Goal: Transaction & Acquisition: Purchase product/service

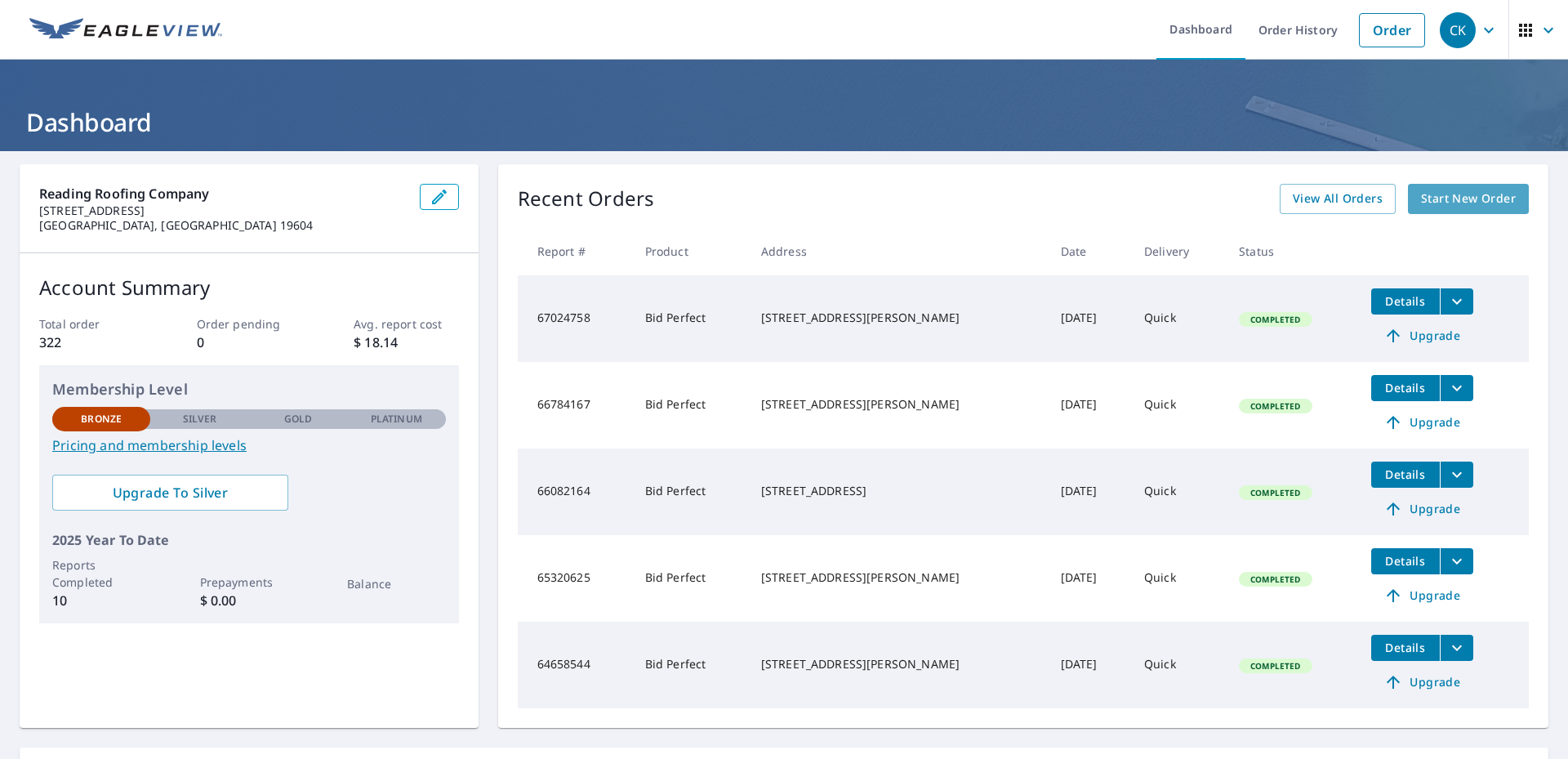
click at [1448, 195] on span "Start New Order" at bounding box center [1468, 198] width 95 height 20
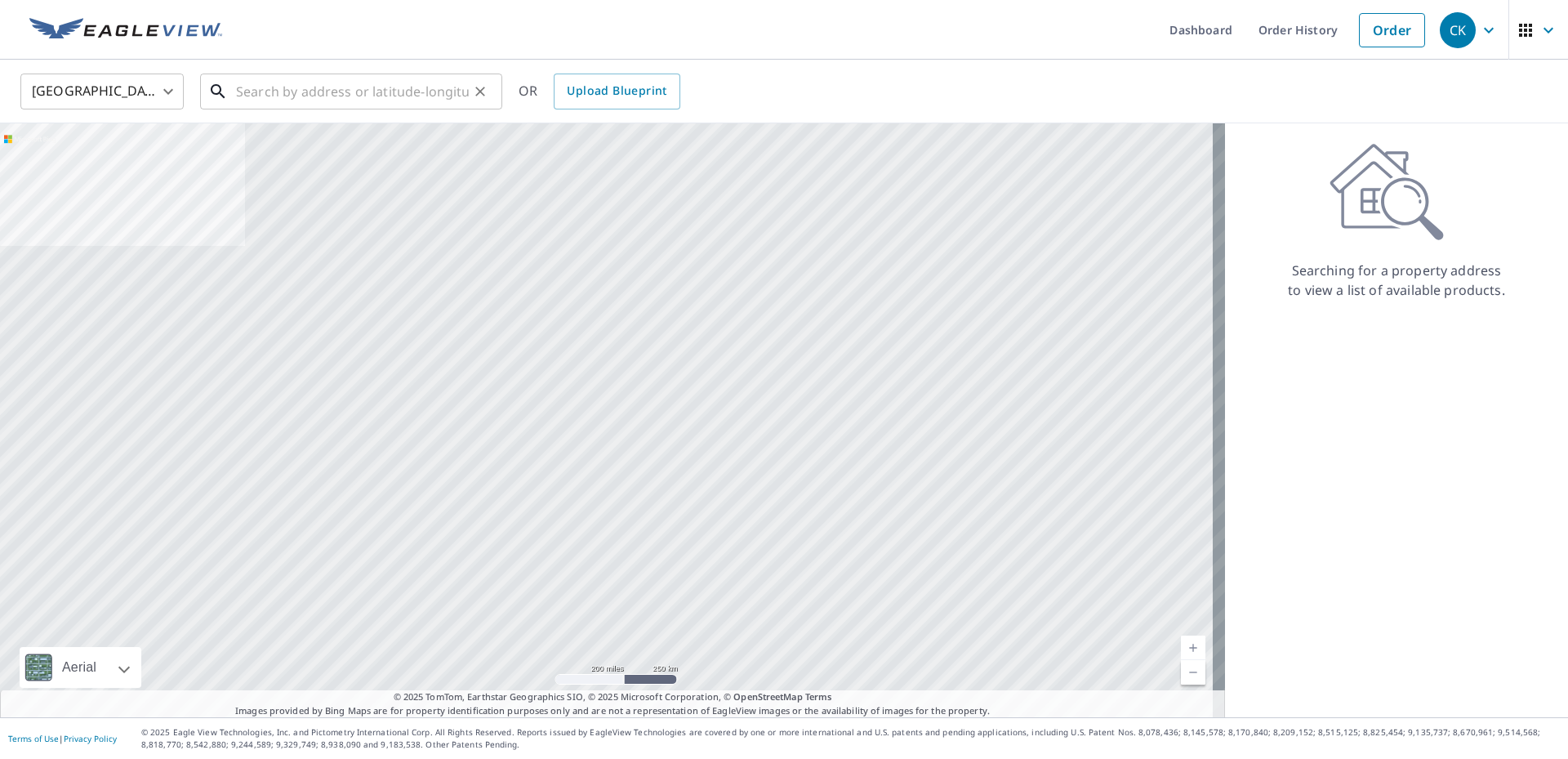
click at [304, 89] on input "text" at bounding box center [352, 91] width 233 height 46
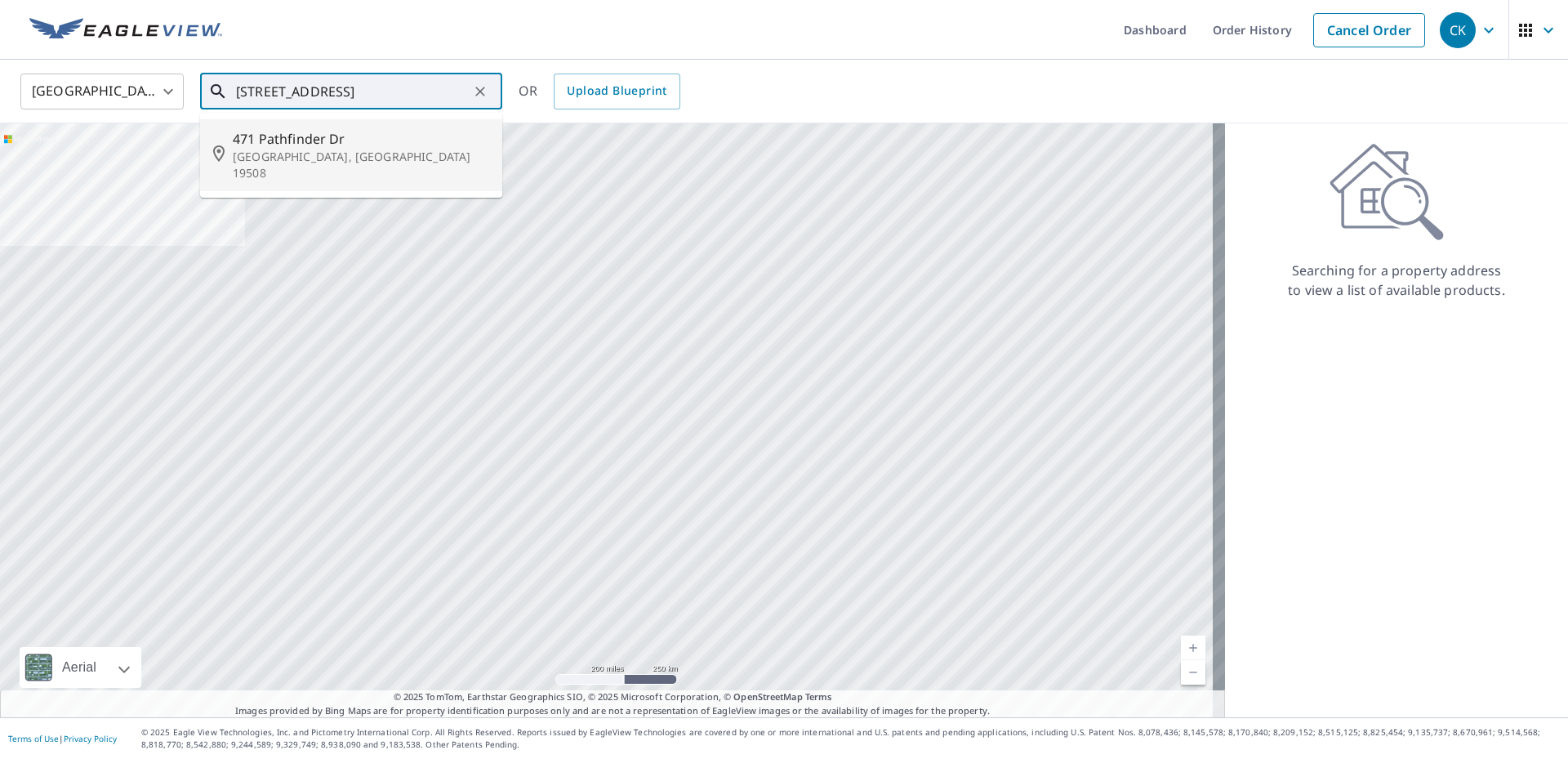
click at [248, 151] on p "[GEOGRAPHIC_DATA], [GEOGRAPHIC_DATA] 19508" at bounding box center [361, 165] width 257 height 32
type input "[STREET_ADDRESS][PERSON_NAME]"
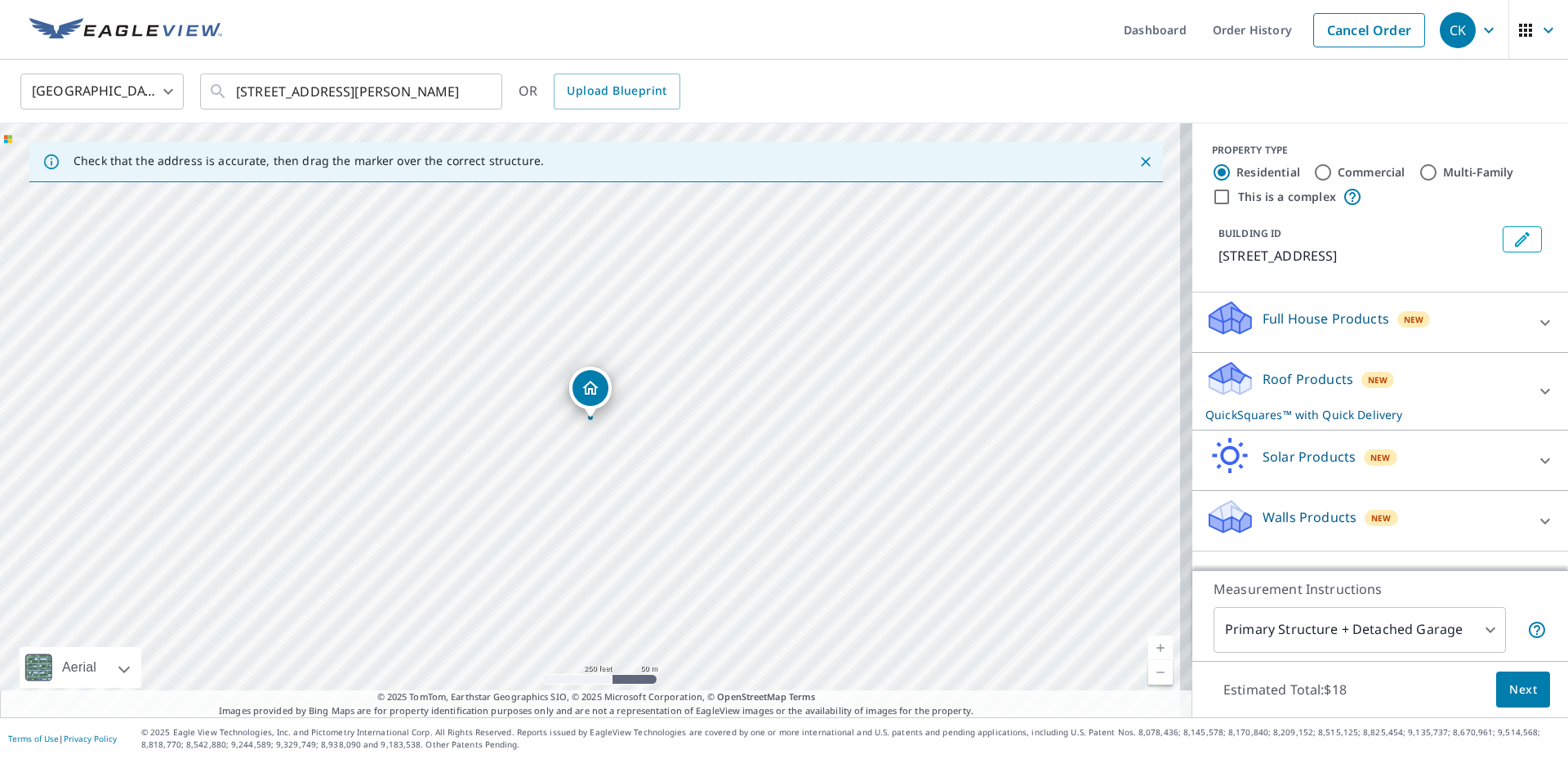
click at [1138, 165] on icon "Close" at bounding box center [1145, 161] width 16 height 16
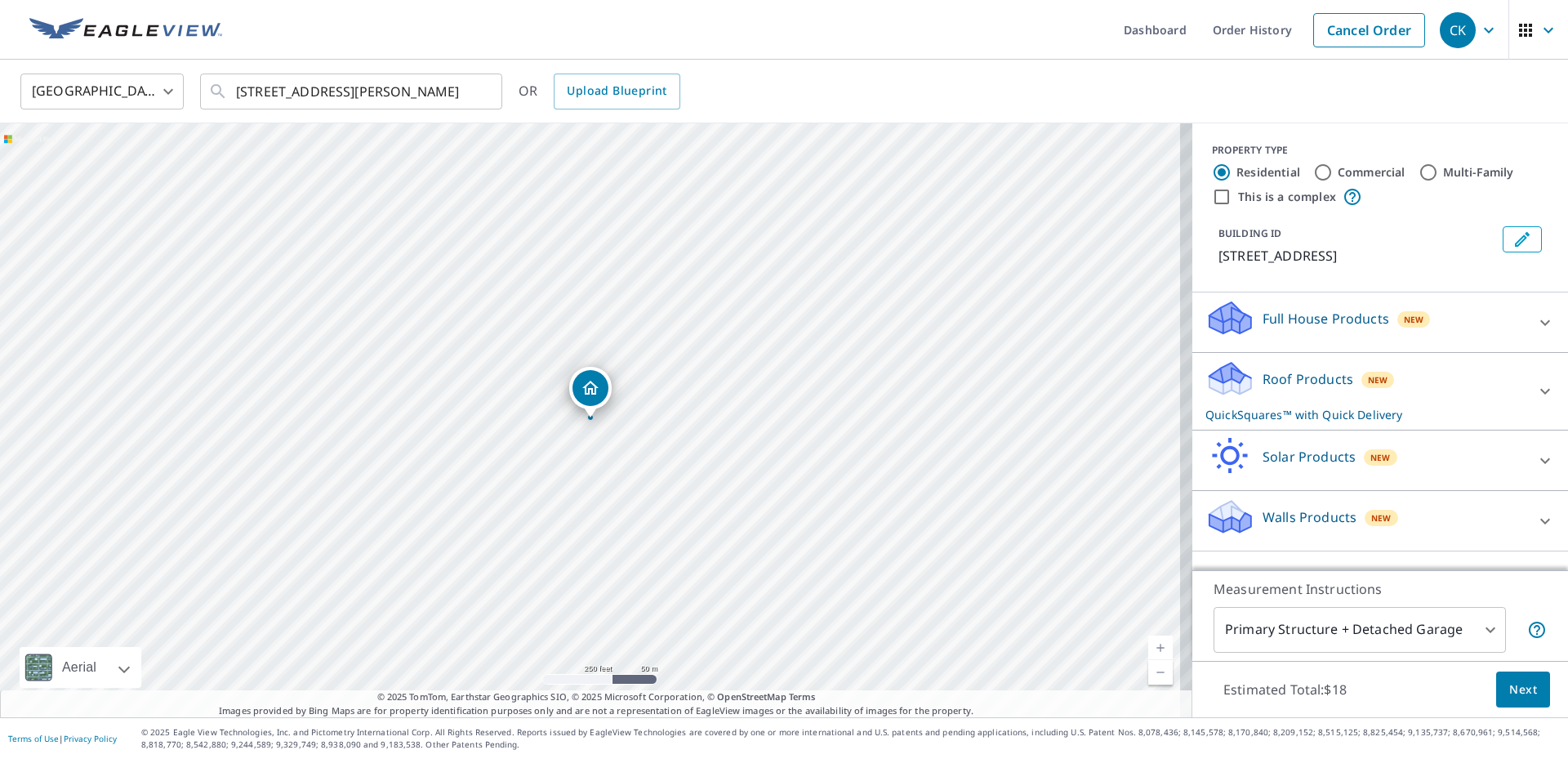
click at [1303, 376] on p "Roof Products" at bounding box center [1307, 379] width 90 height 20
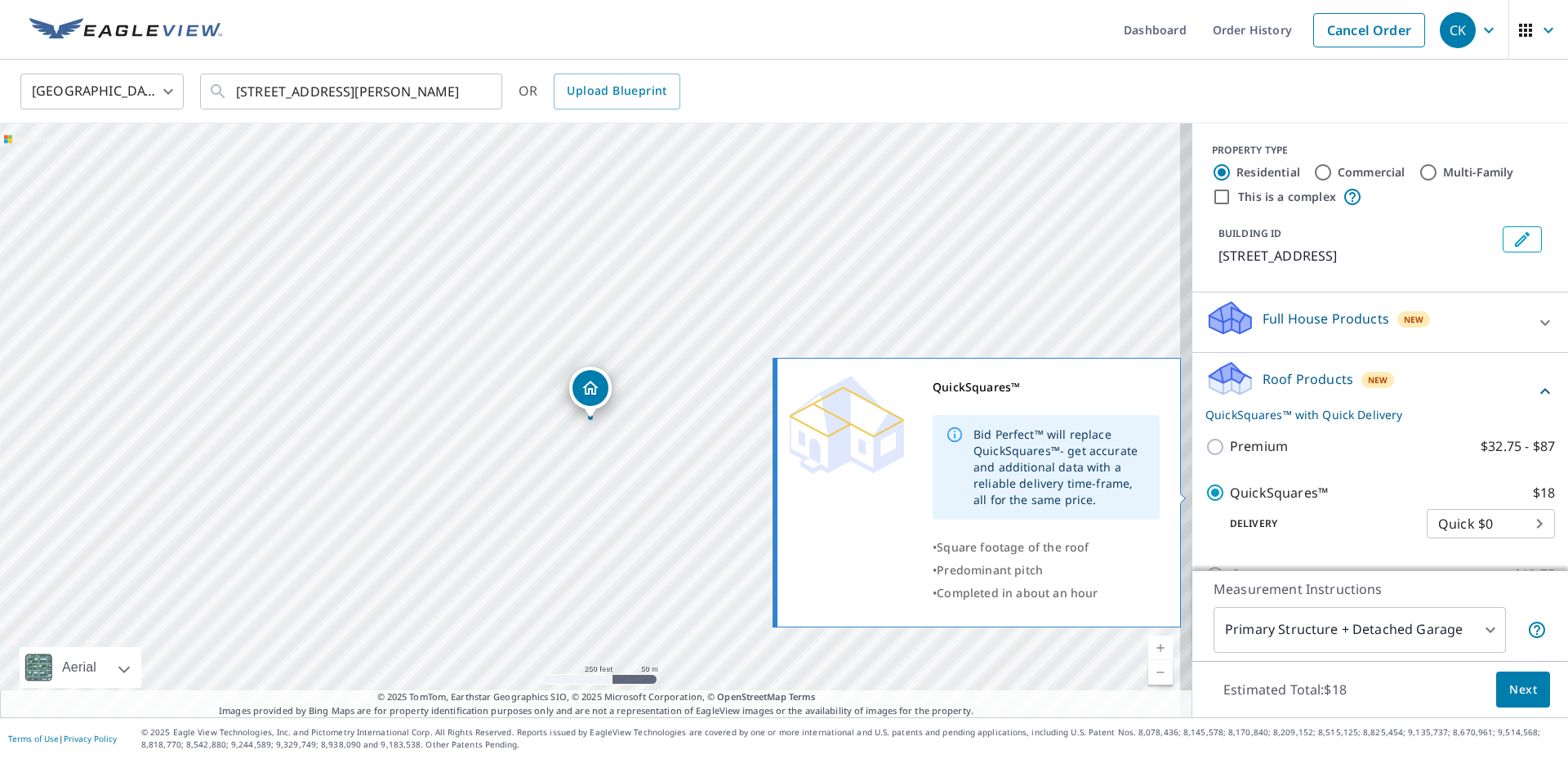
click at [1289, 494] on p "QuickSquares™" at bounding box center [1278, 493] width 98 height 20
click at [1229, 494] on input "QuickSquares™ $18" at bounding box center [1218, 493] width 25 height 20
checkbox input "false"
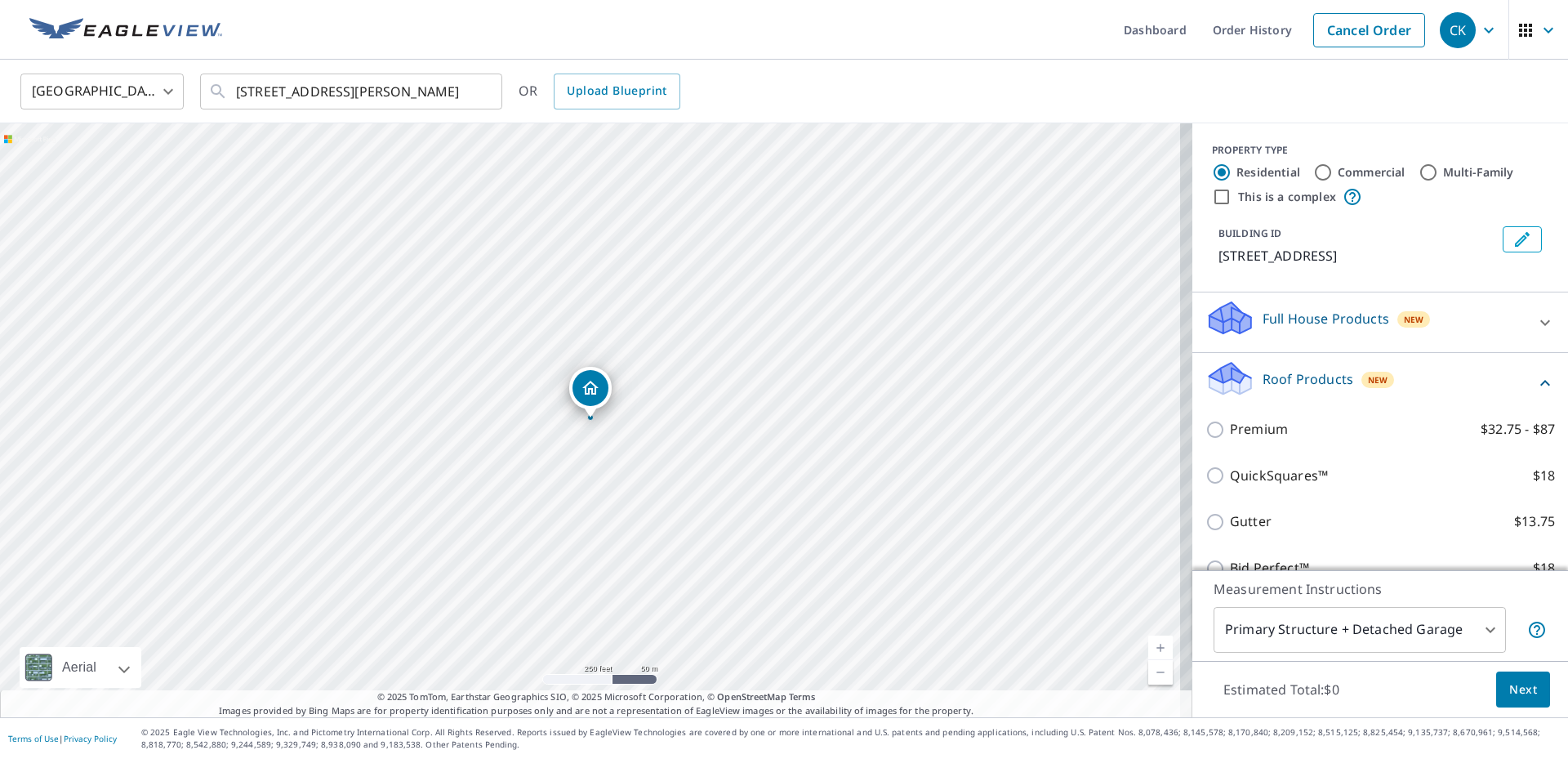
scroll to position [82, 0]
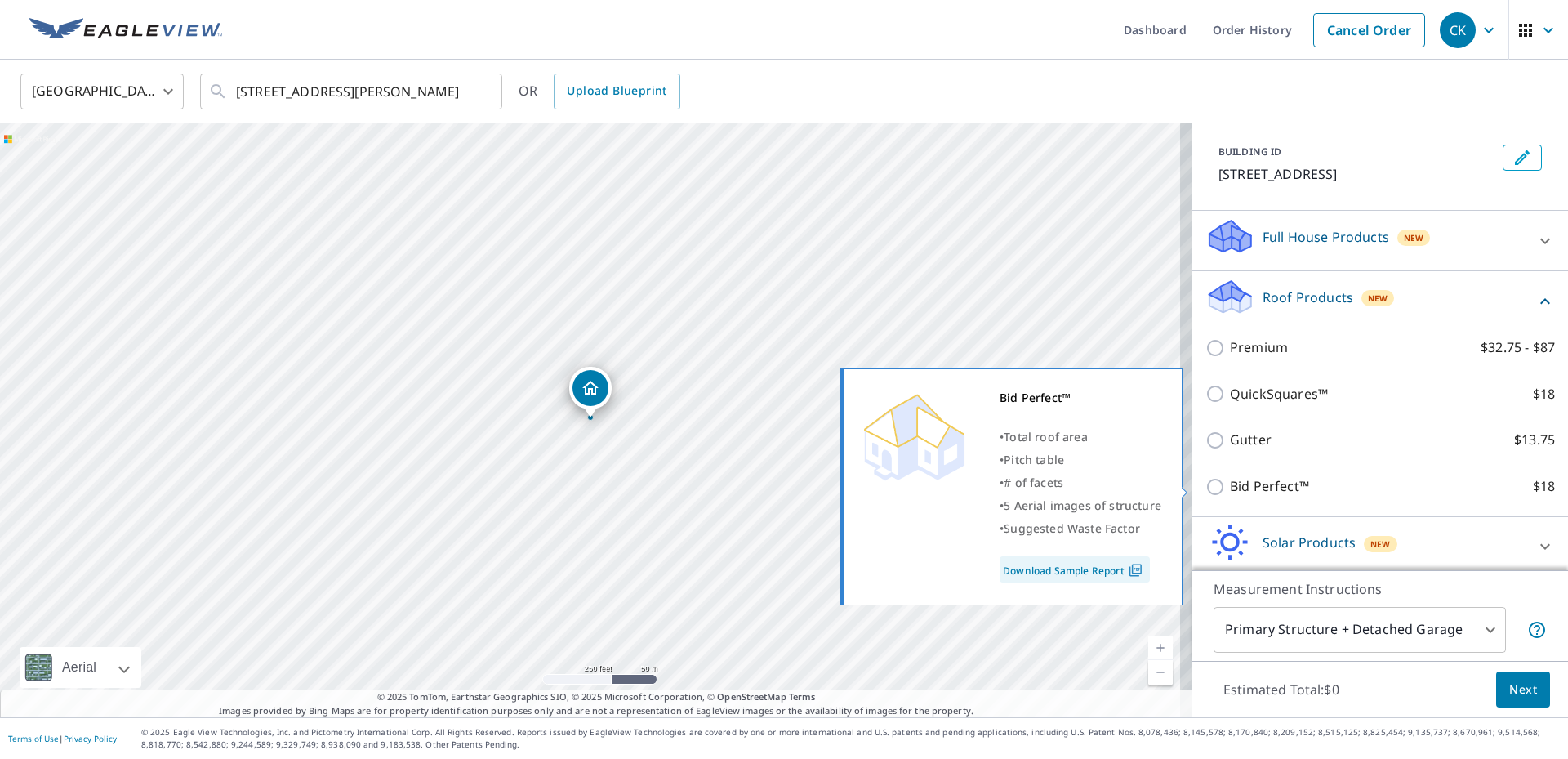
click at [1209, 488] on input "Bid Perfect™ $18" at bounding box center [1218, 487] width 25 height 20
checkbox input "true"
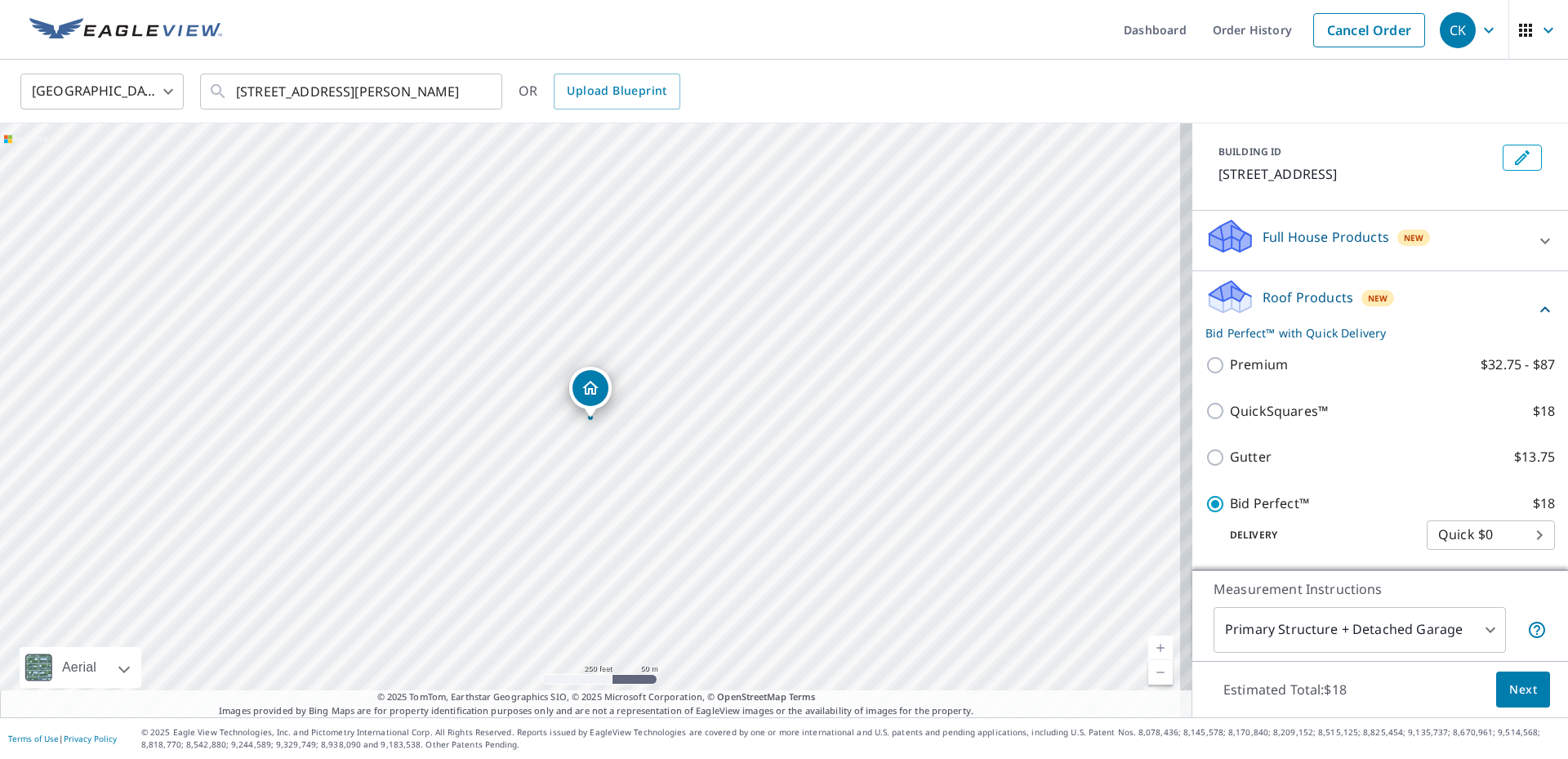
scroll to position [203, 0]
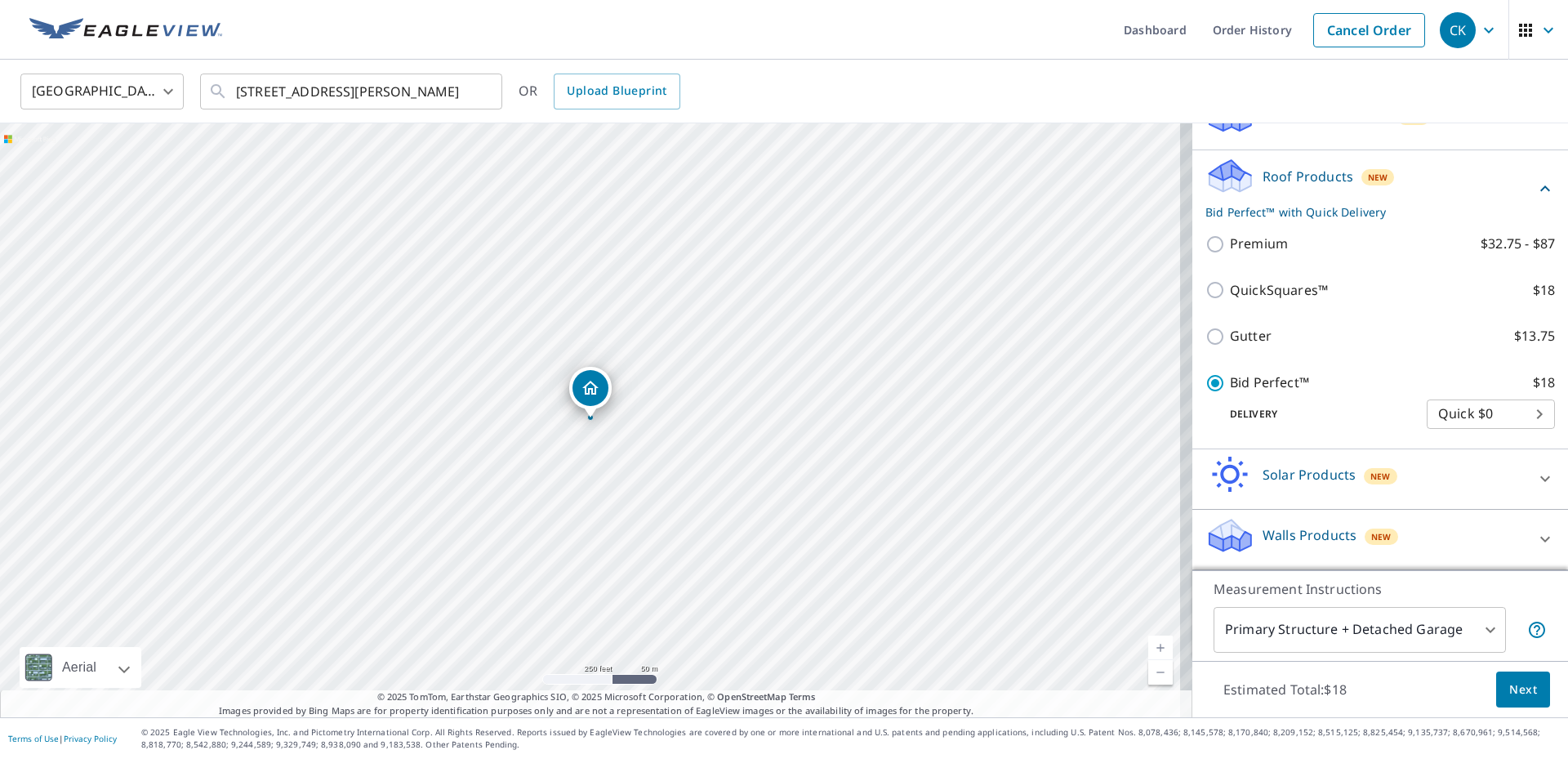
click at [1480, 627] on body "CK CK Dashboard Order History Cancel Order CK [GEOGRAPHIC_DATA] [GEOGRAPHIC_DAT…" at bounding box center [784, 380] width 1568 height 759
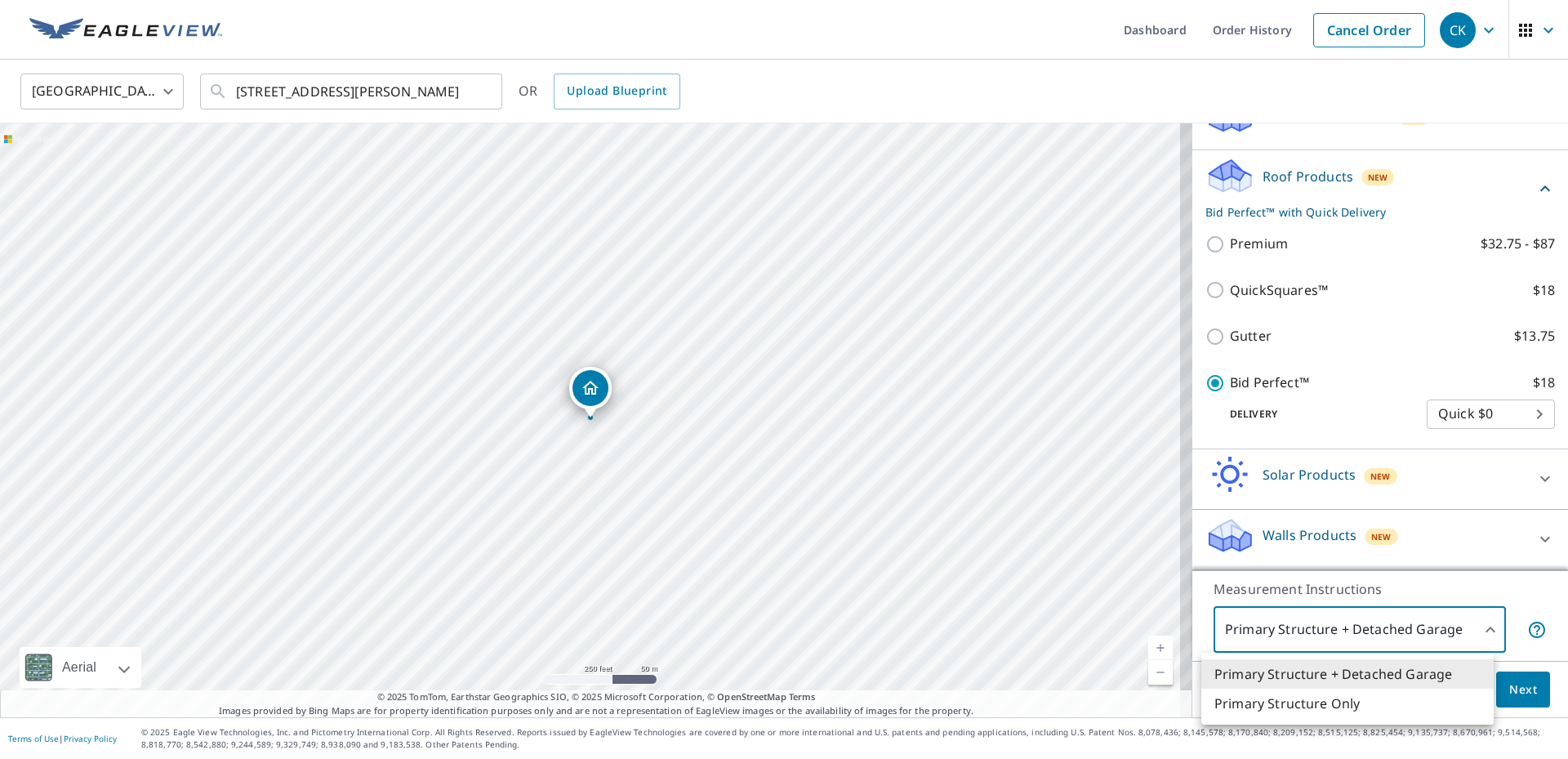
click at [1335, 704] on li "Primary Structure Only" at bounding box center [1346, 703] width 292 height 29
type input "2"
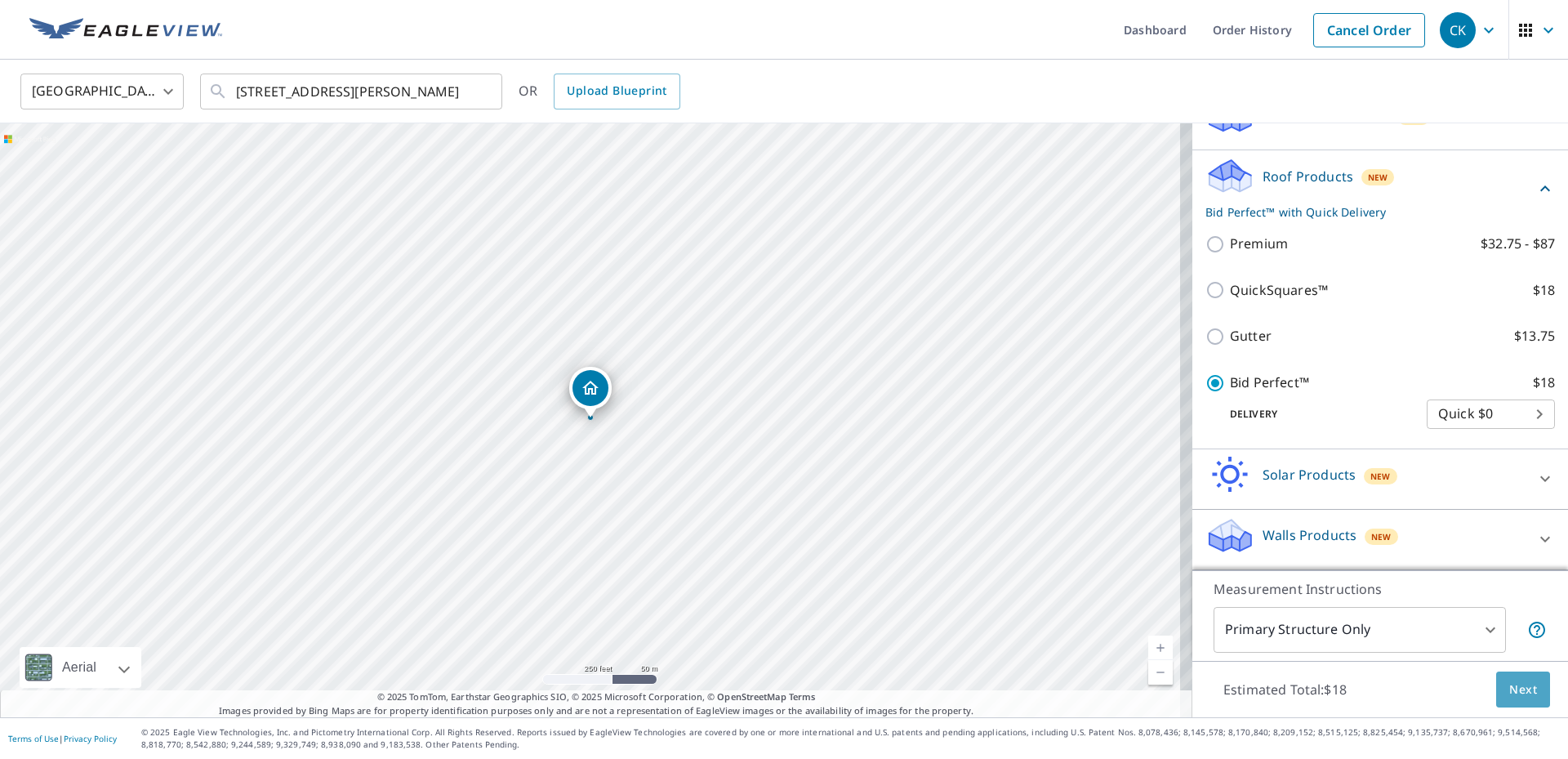
click at [1509, 695] on span "Next" at bounding box center [1522, 689] width 28 height 20
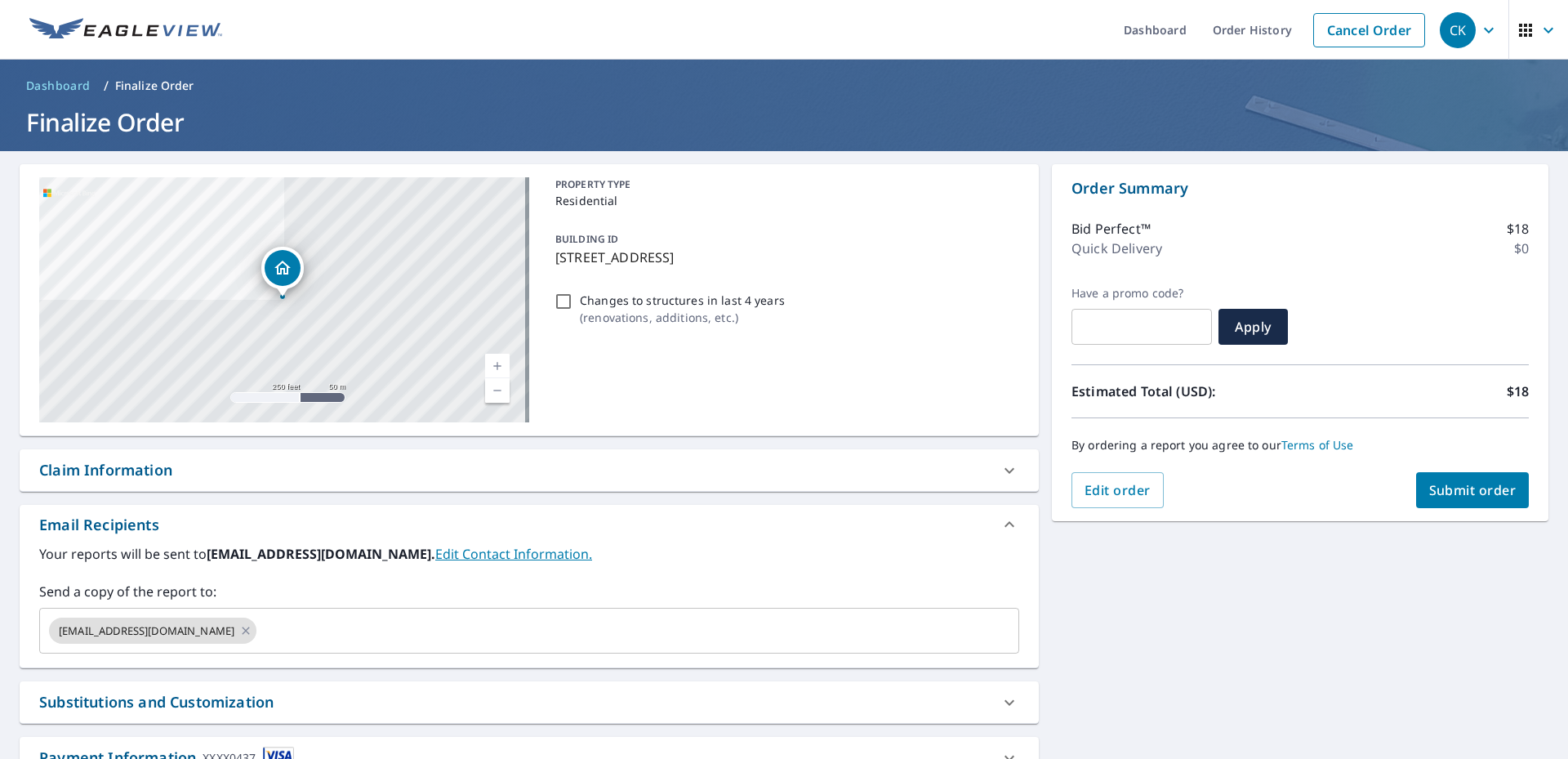
click at [1449, 495] on span "Submit order" at bounding box center [1473, 490] width 87 height 18
checkbox input "true"
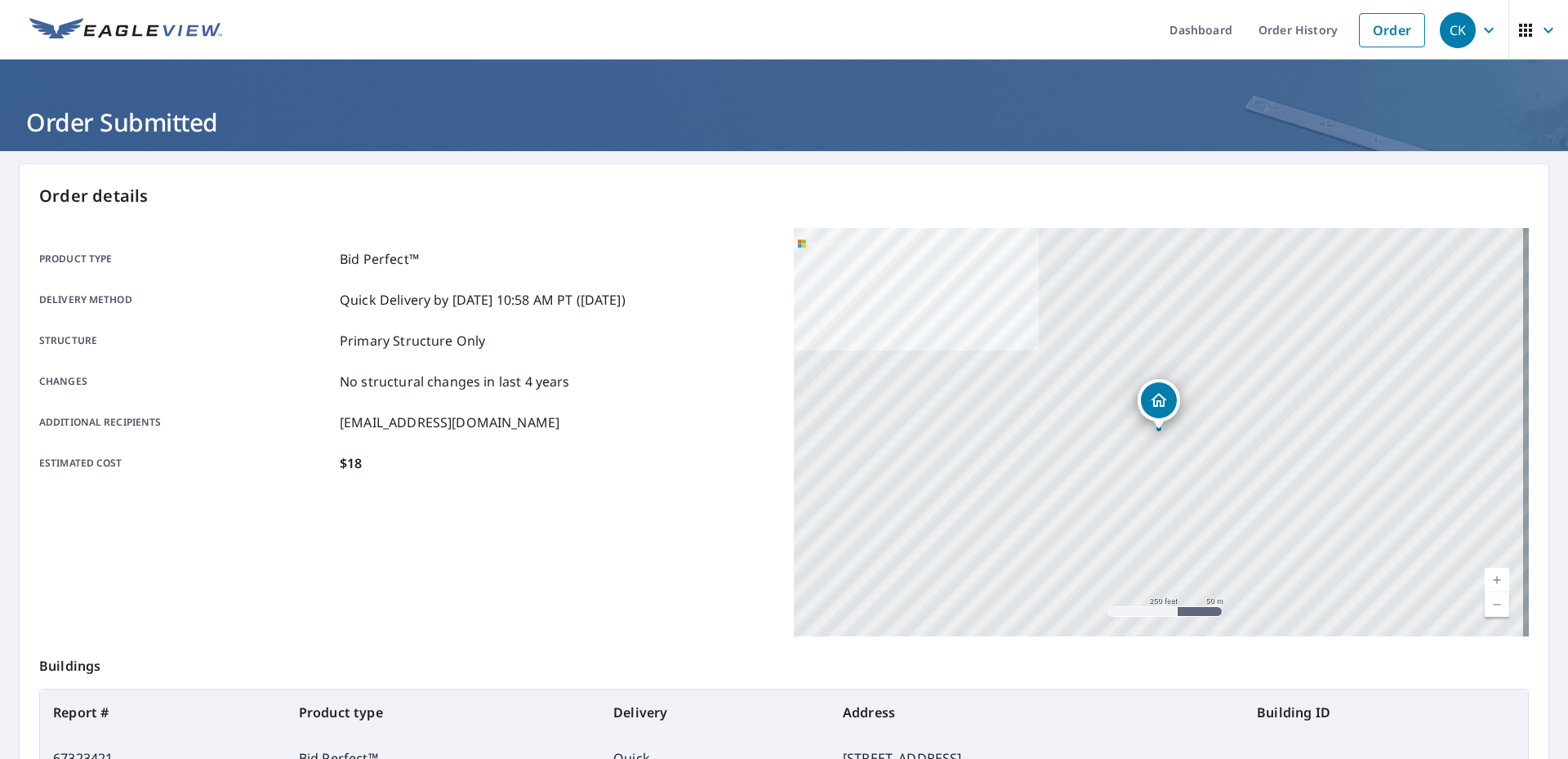
scroll to position [203, 0]
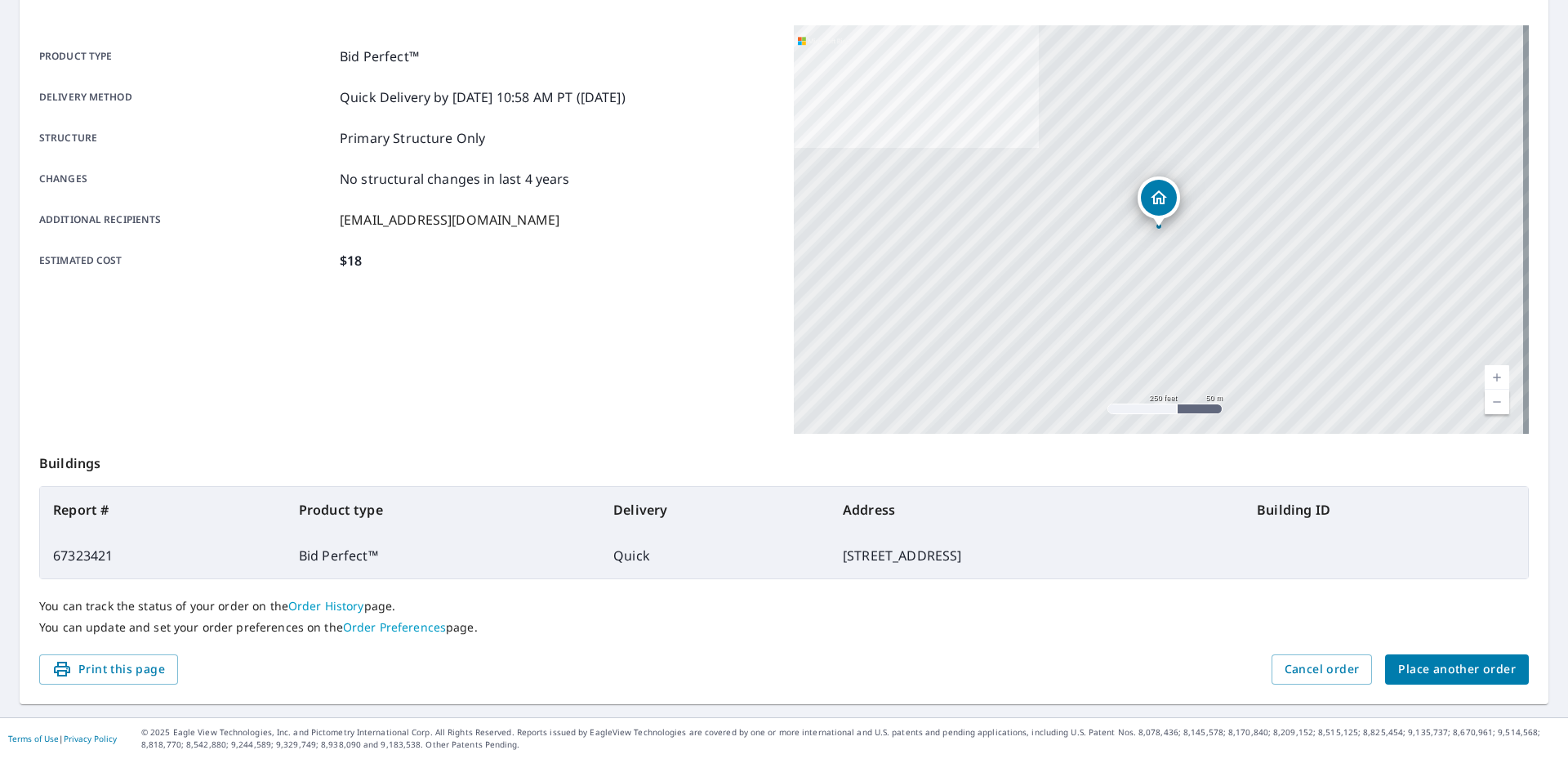
click at [140, 667] on span "Print this page" at bounding box center [108, 669] width 113 height 20
click at [1419, 673] on span "Place another order" at bounding box center [1457, 669] width 118 height 20
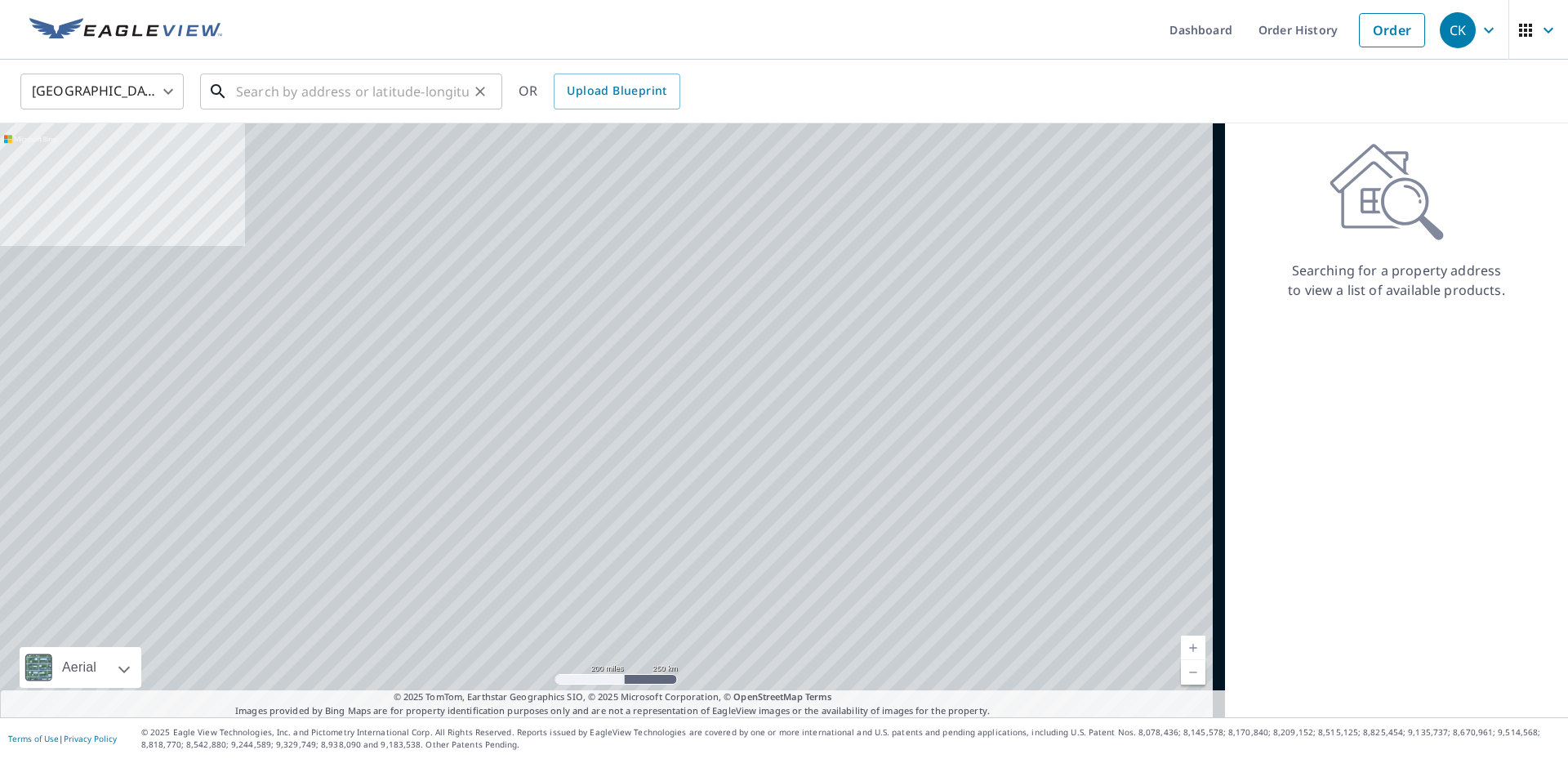
click at [370, 98] on input "text" at bounding box center [352, 91] width 233 height 46
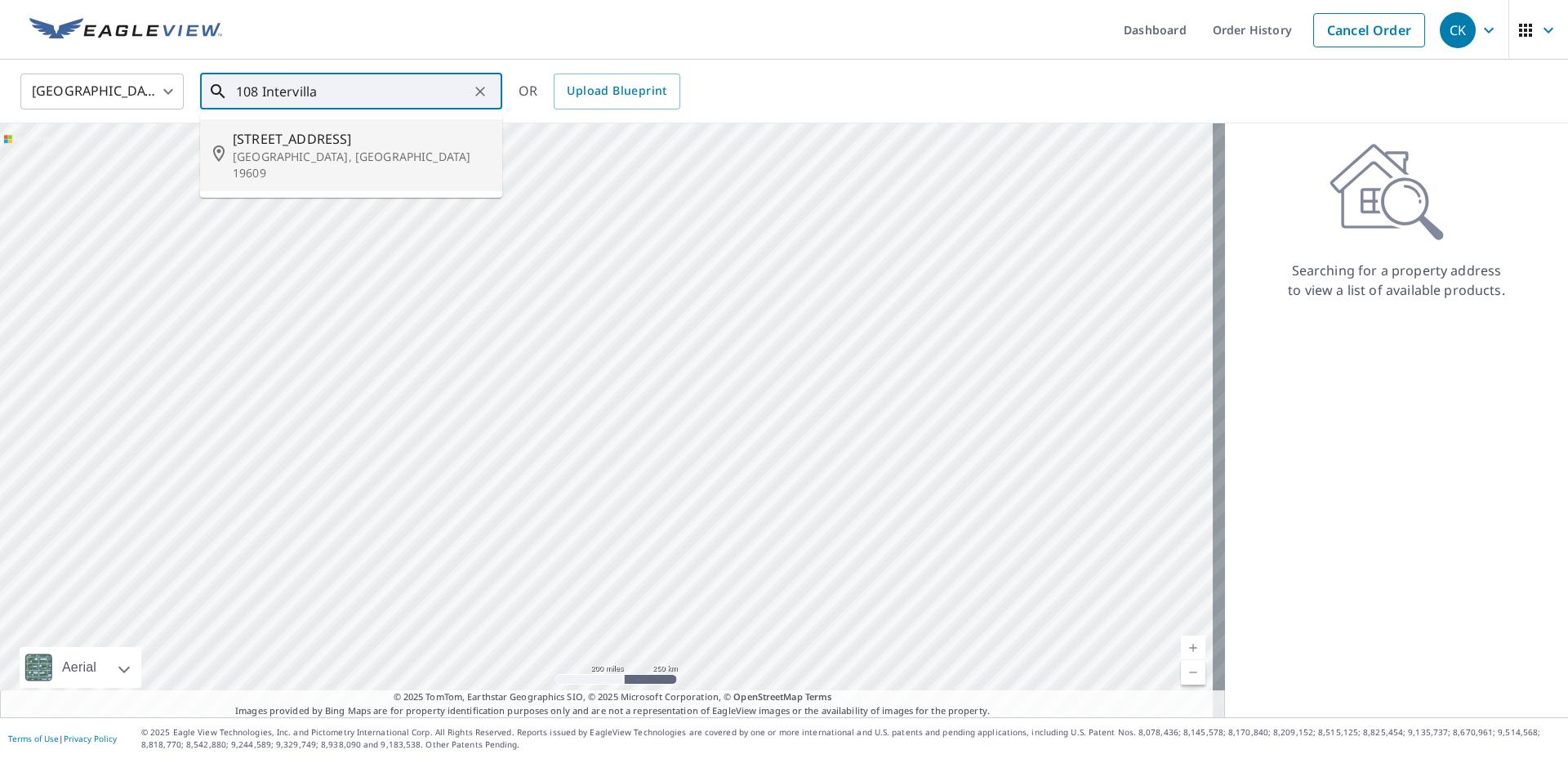
click at [291, 139] on span "[STREET_ADDRESS]" at bounding box center [361, 139] width 257 height 20
type input "[STREET_ADDRESS]"
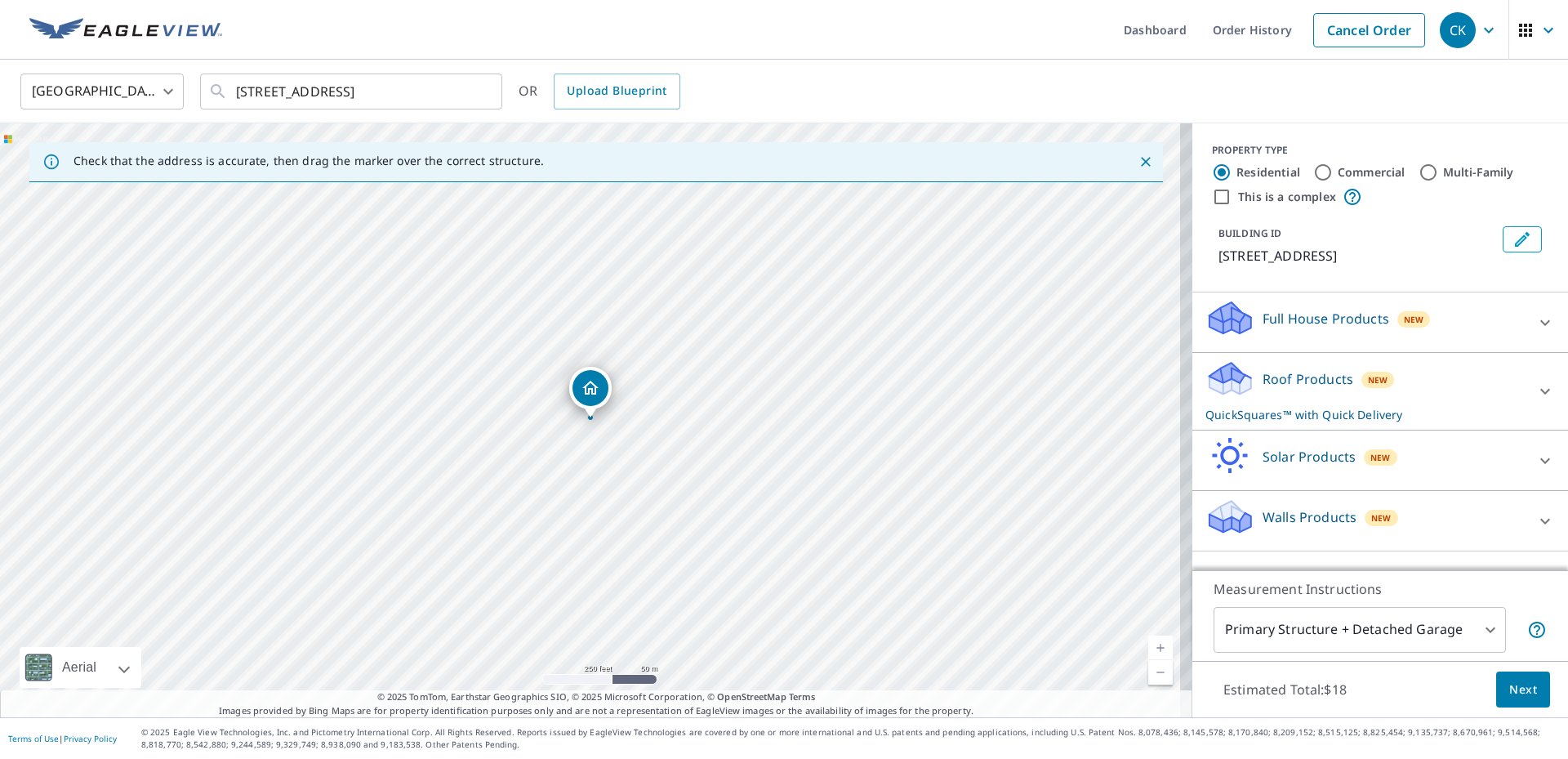
click at [1278, 372] on p "Roof Products" at bounding box center [1307, 379] width 90 height 20
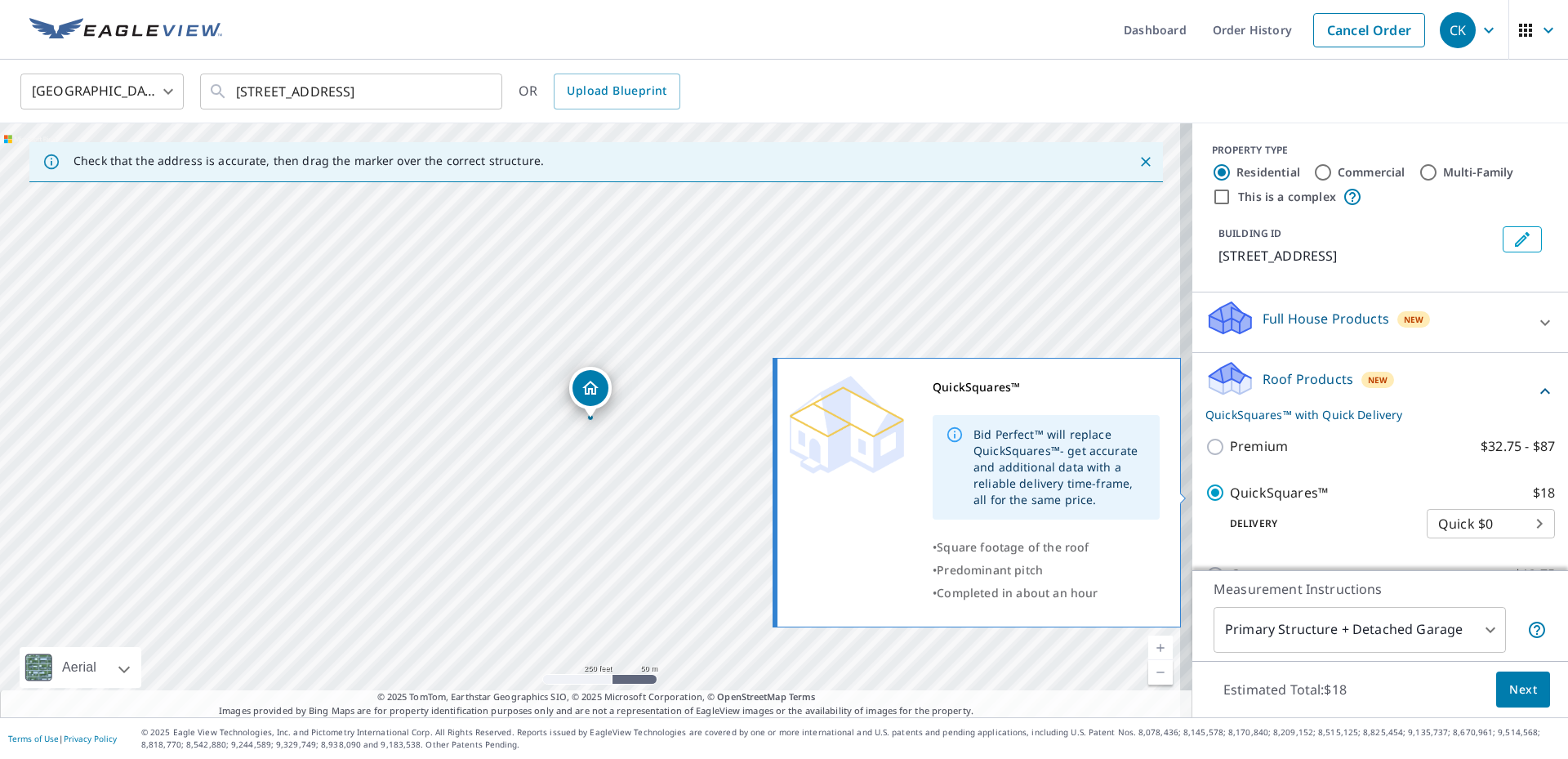
click at [1253, 498] on p "QuickSquares™" at bounding box center [1278, 493] width 98 height 20
click at [1229, 498] on input "QuickSquares™ $18" at bounding box center [1218, 493] width 25 height 20
checkbox input "false"
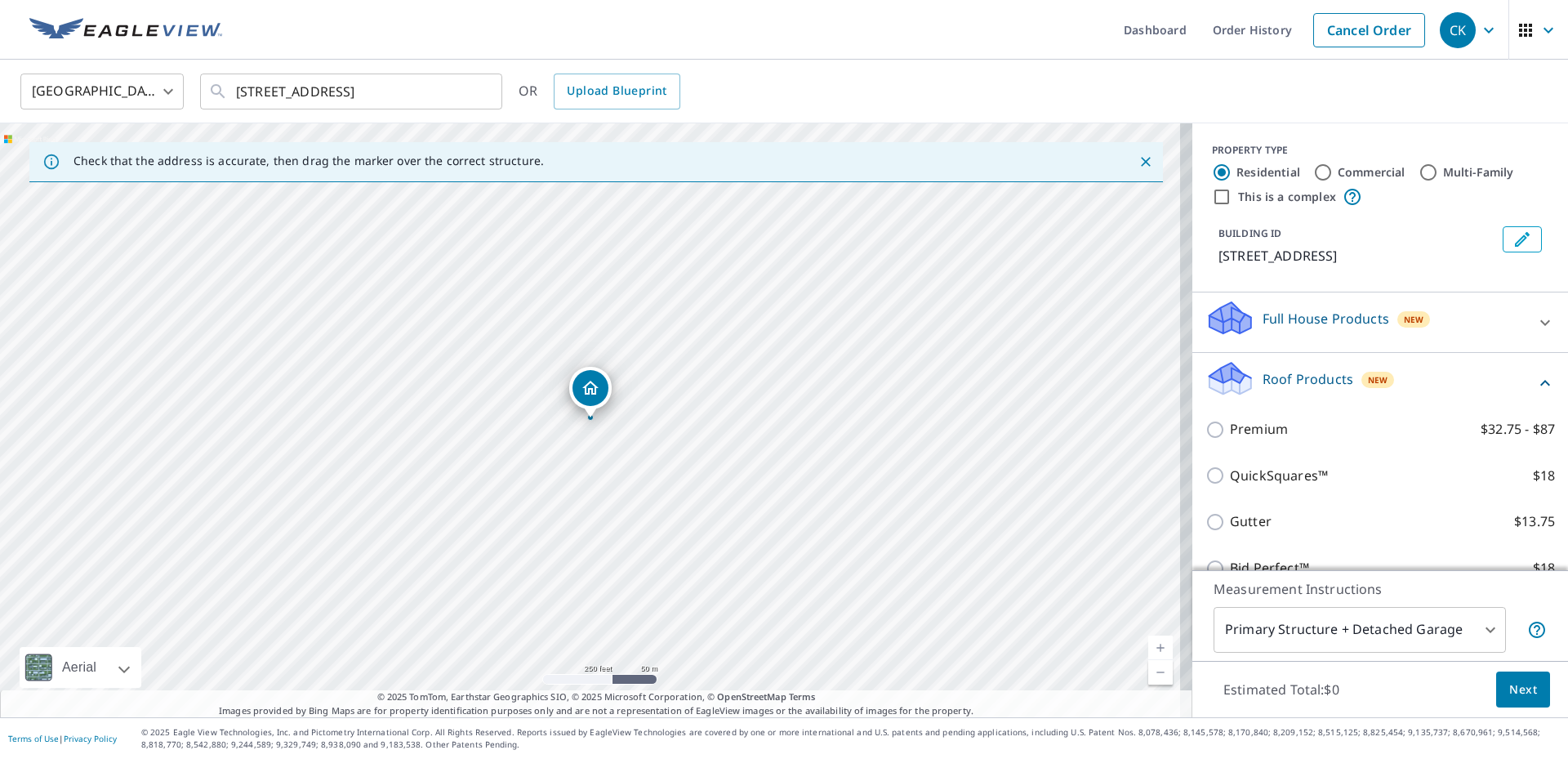
scroll to position [149, 0]
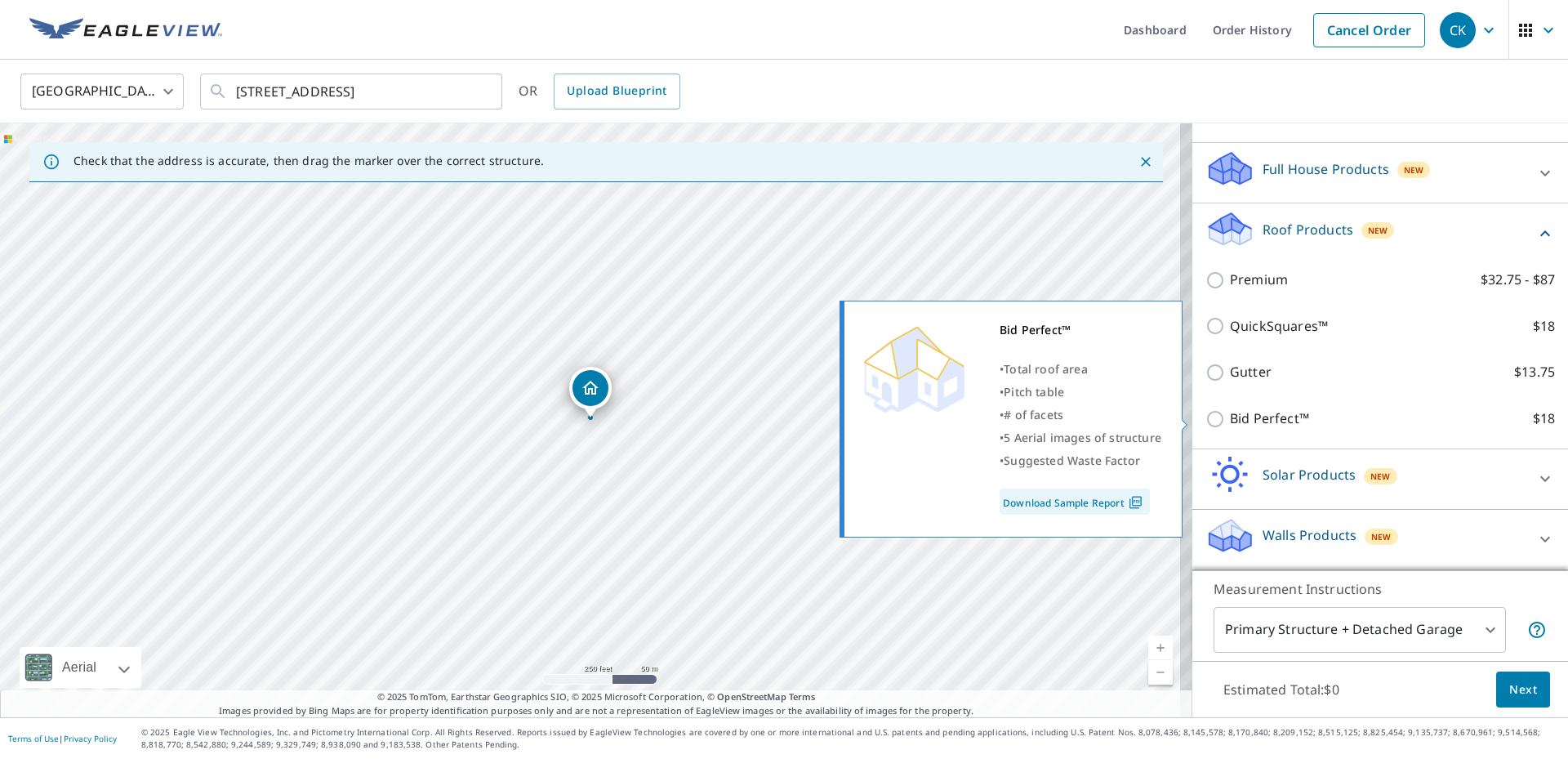
click at [1239, 417] on p "Bid Perfect™" at bounding box center [1268, 418] width 79 height 20
click at [1229, 417] on input "Bid Perfect™ $18" at bounding box center [1218, 418] width 25 height 20
checkbox input "true"
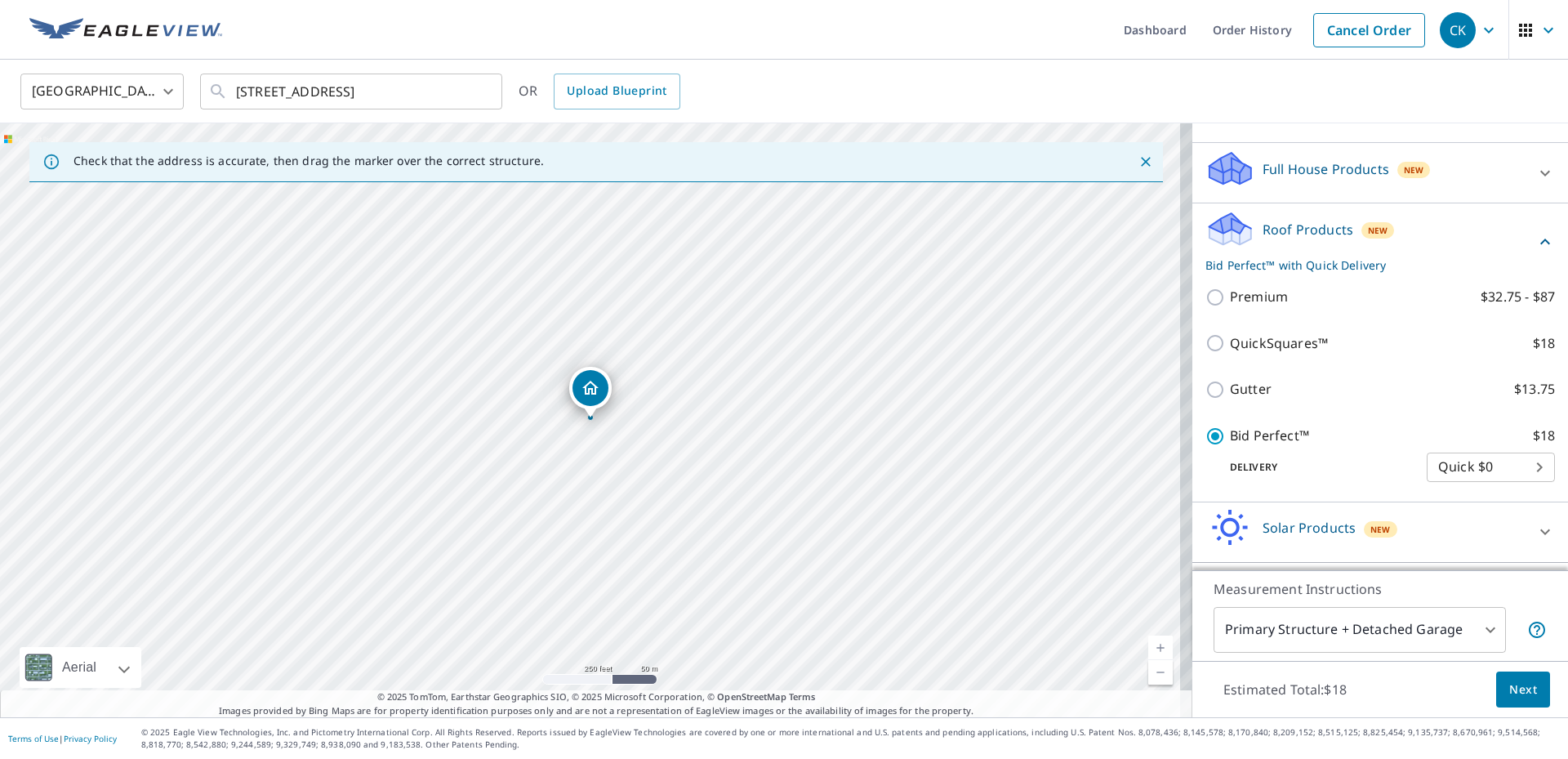
click at [1479, 626] on body "CK CK Dashboard Order History Cancel Order CK [GEOGRAPHIC_DATA] [GEOGRAPHIC_DAT…" at bounding box center [784, 380] width 1568 height 759
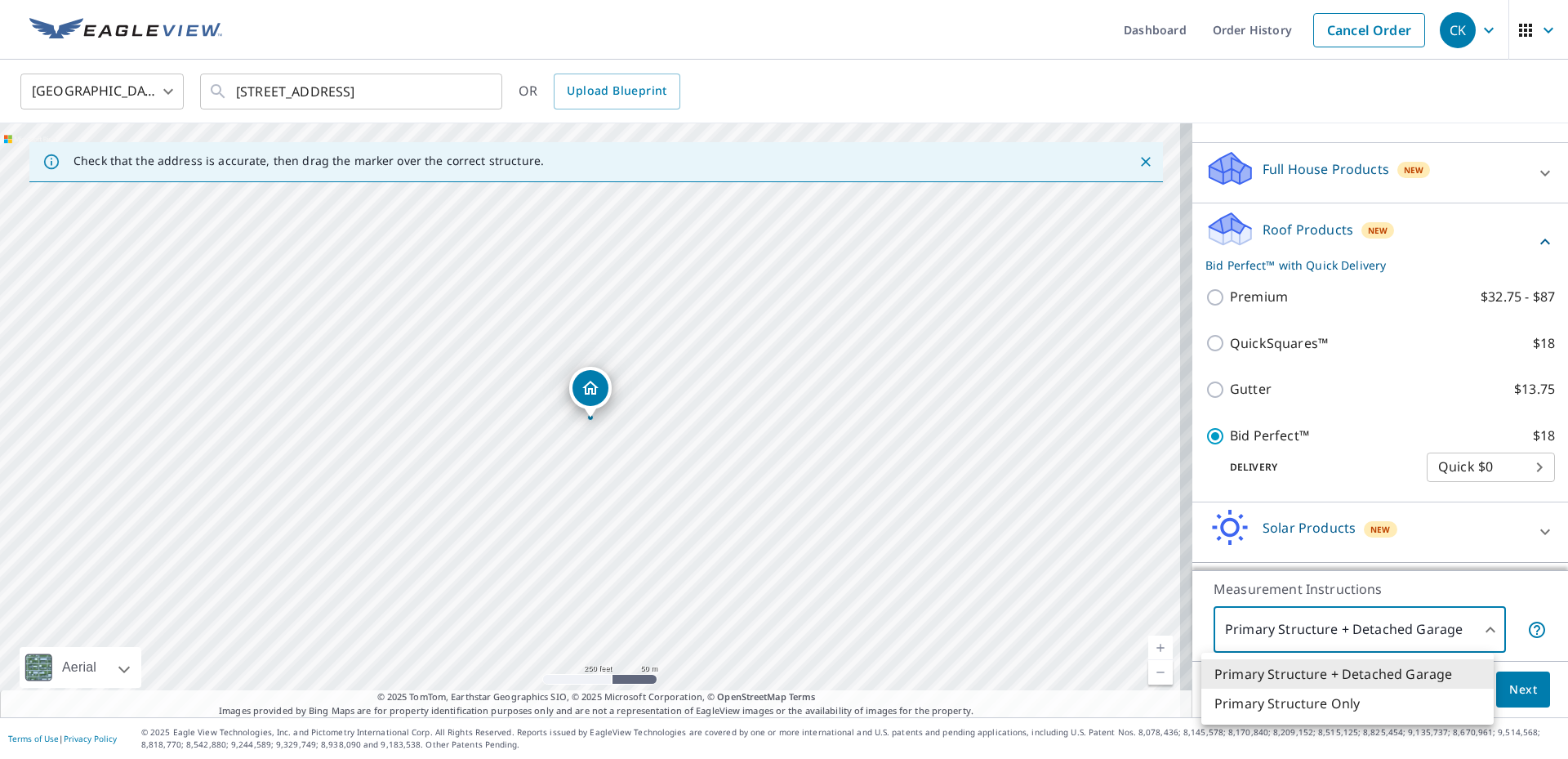
click at [1350, 700] on li "Primary Structure Only" at bounding box center [1346, 703] width 292 height 29
type input "2"
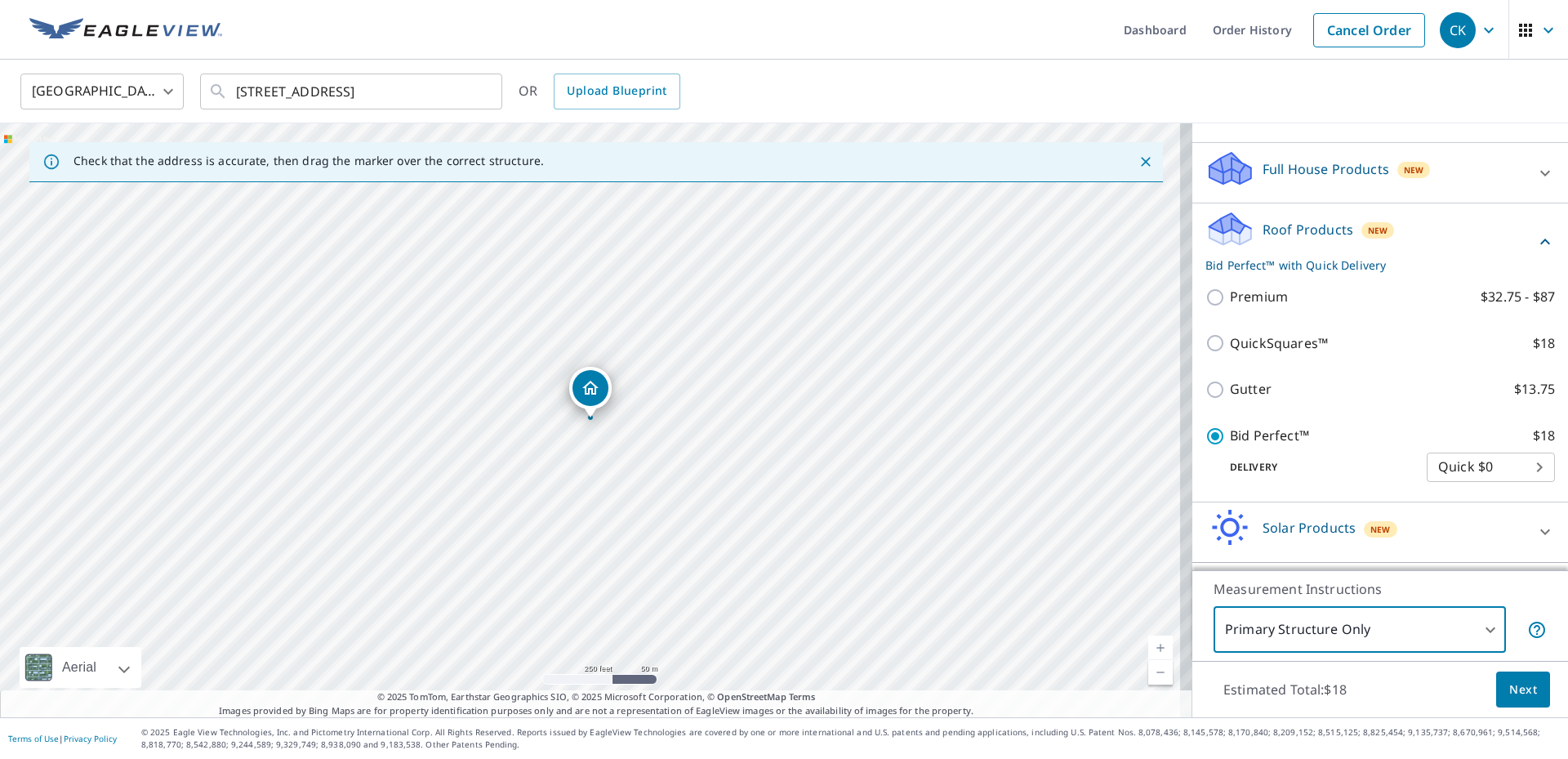
click at [1512, 690] on span "Next" at bounding box center [1522, 689] width 28 height 20
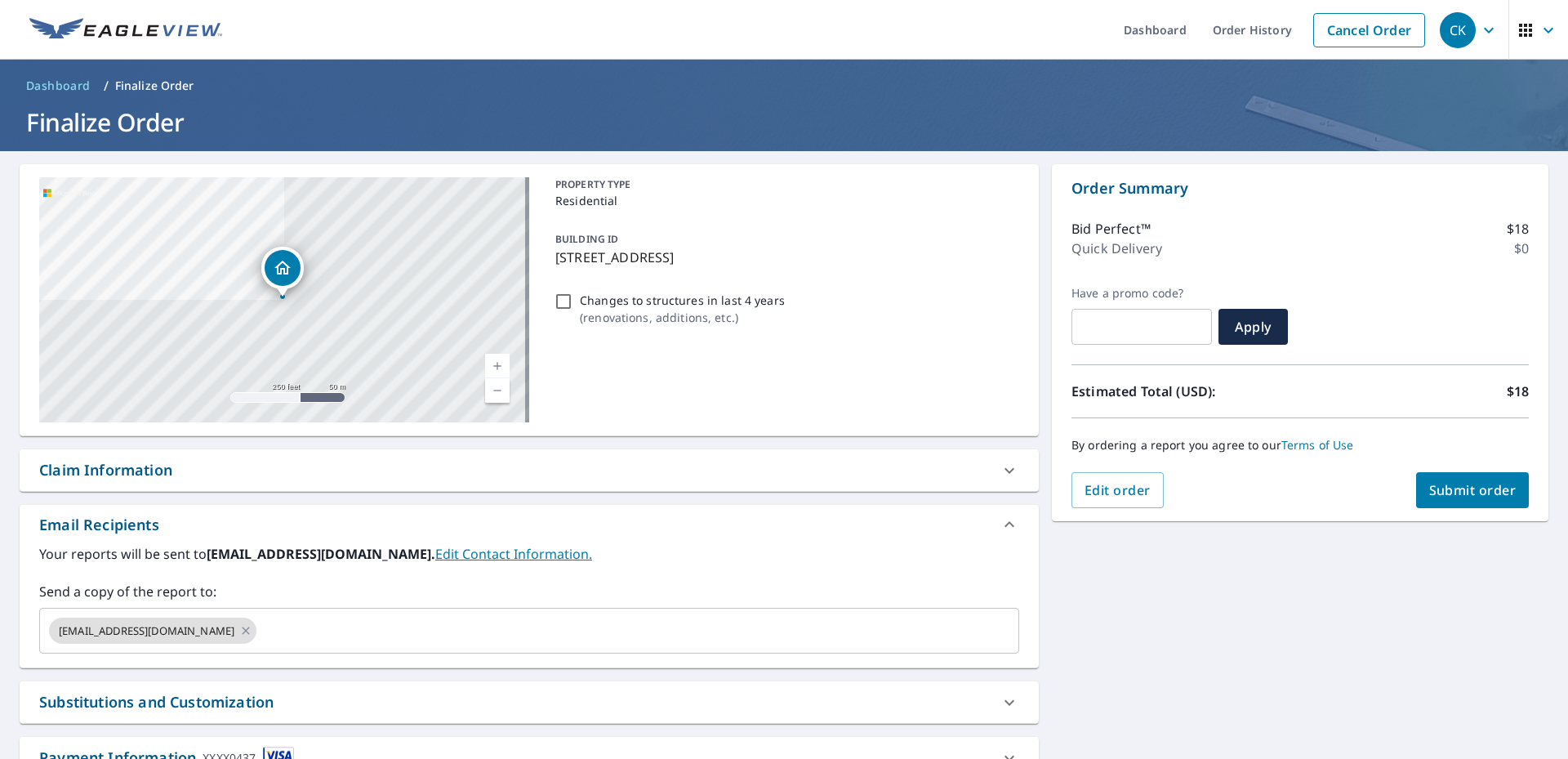
click at [1462, 494] on span "Submit order" at bounding box center [1473, 490] width 87 height 18
checkbox input "true"
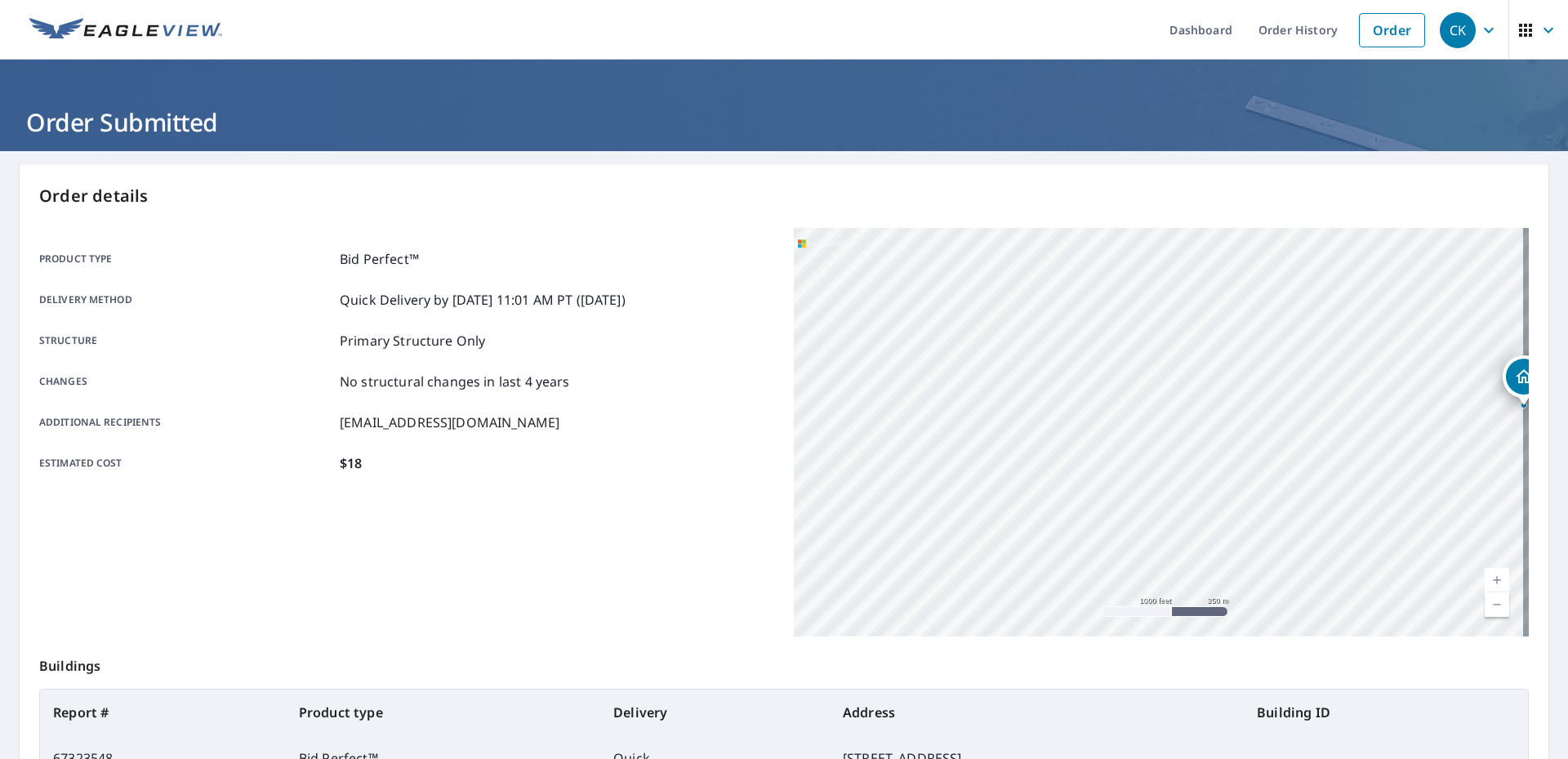
click at [1487, 597] on link "Current Level 15, Zoom Out" at bounding box center [1497, 605] width 25 height 25
click at [1487, 597] on link "Current Level 14, Zoom Out" at bounding box center [1497, 605] width 25 height 25
click at [1487, 597] on link "Current Level 13, Zoom Out" at bounding box center [1497, 605] width 25 height 25
click at [1270, 477] on div "[STREET_ADDRESS]" at bounding box center [1161, 432] width 735 height 408
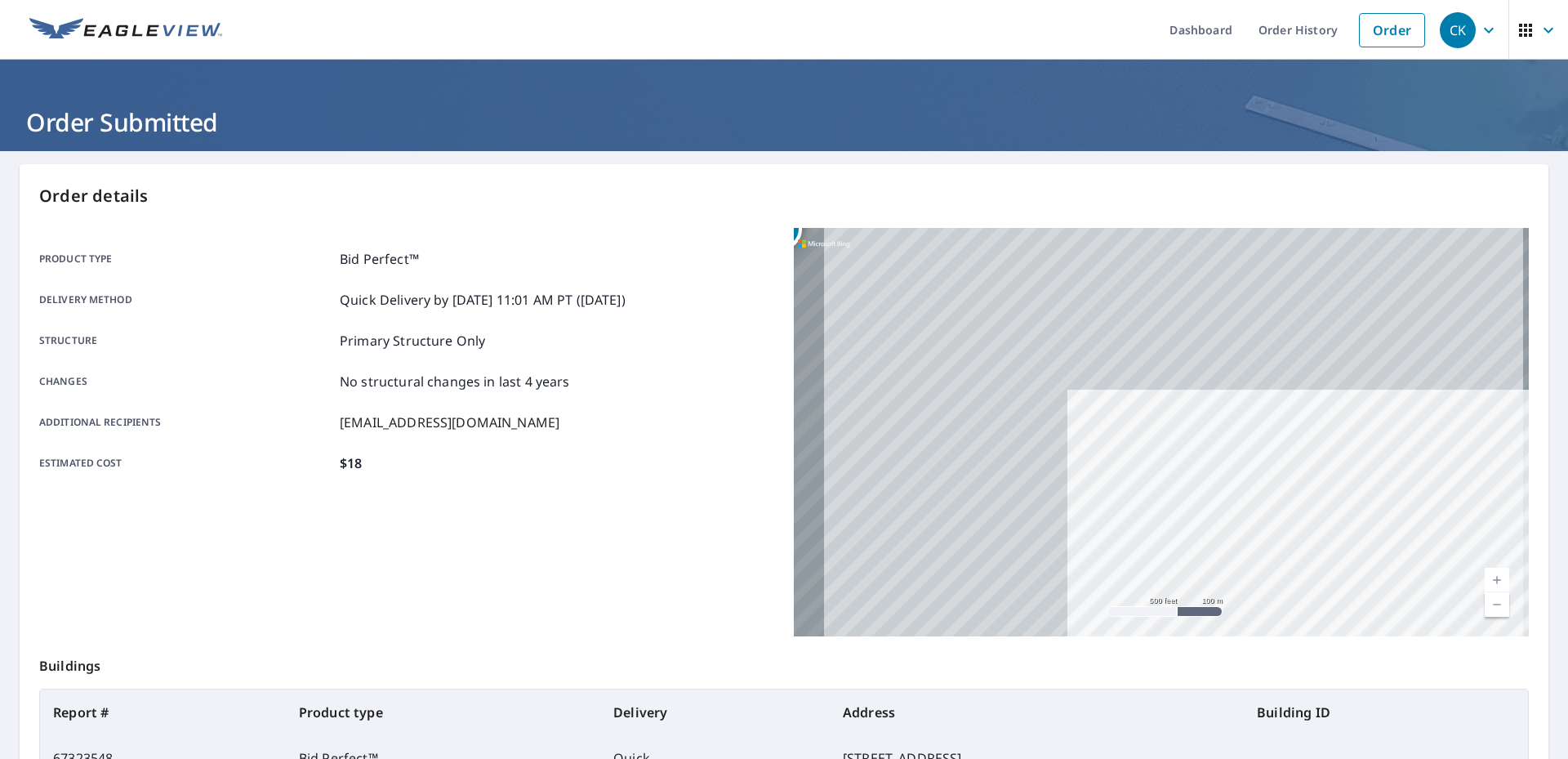
drag, startPoint x: 1179, startPoint y: 322, endPoint x: 1454, endPoint y: 484, distance: 319.2
click at [1454, 484] on div "[STREET_ADDRESS]" at bounding box center [1161, 432] width 735 height 408
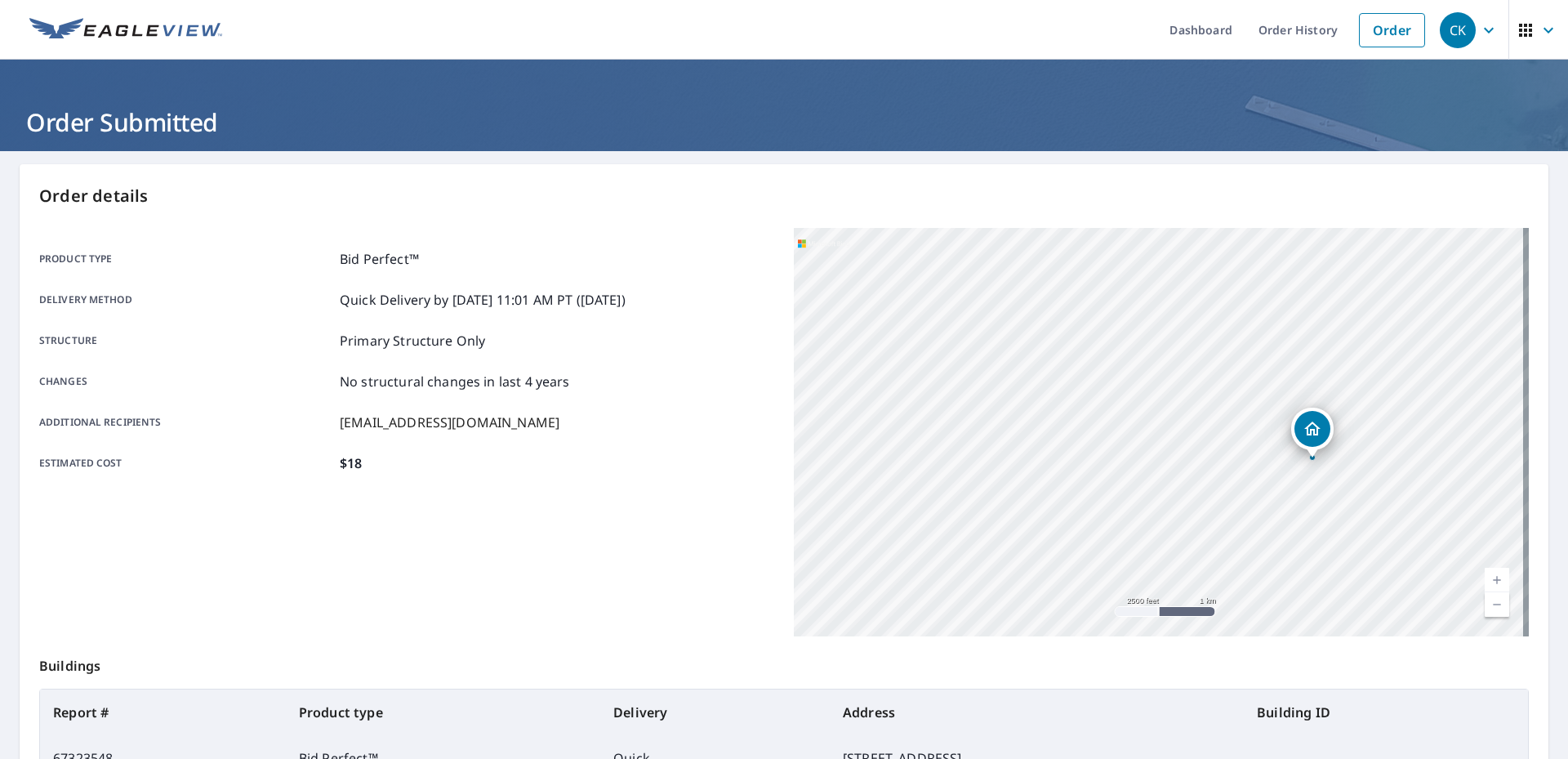
click at [1372, 474] on div "[STREET_ADDRESS]" at bounding box center [1161, 432] width 735 height 408
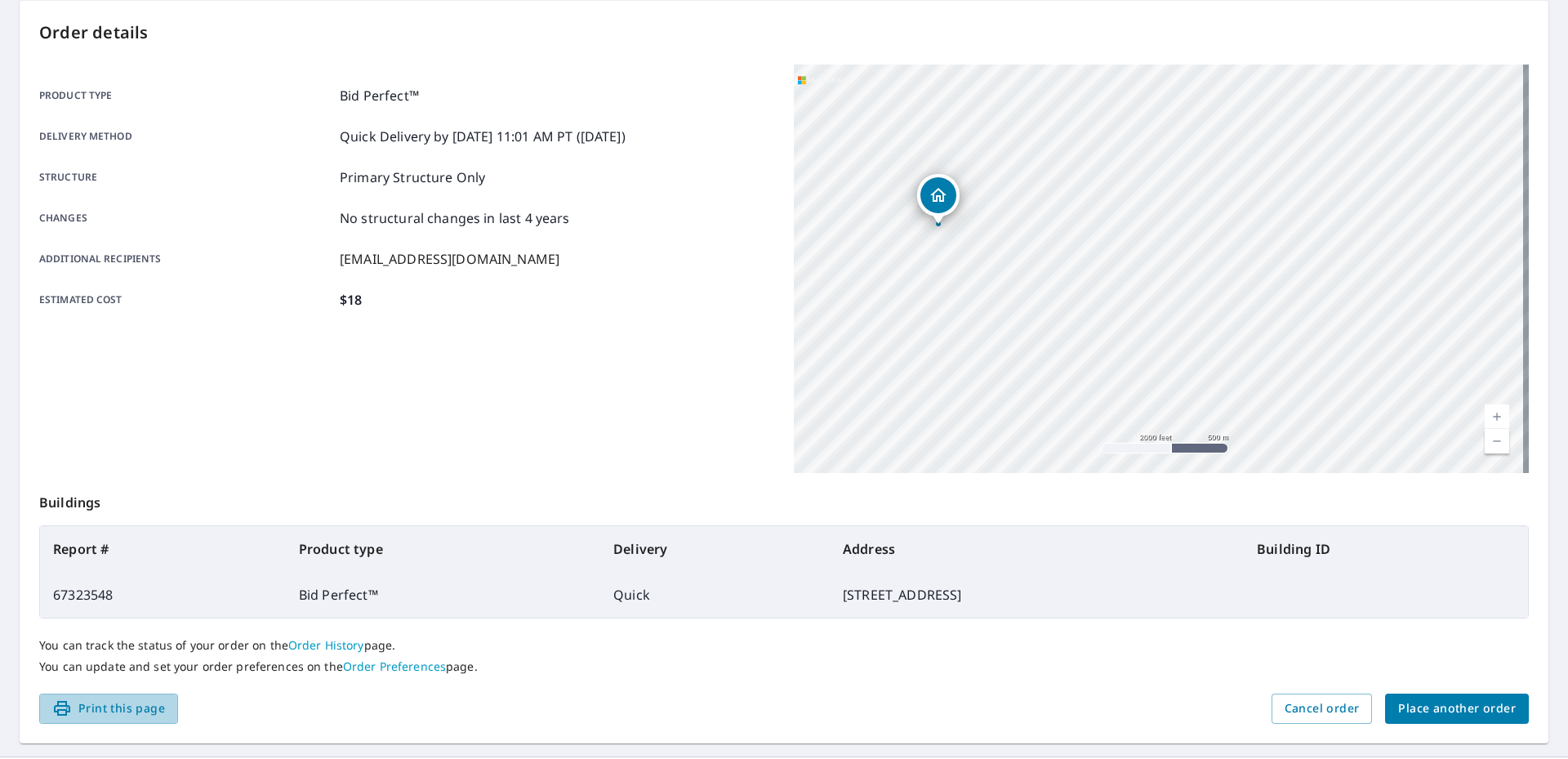
drag, startPoint x: 87, startPoint y: 709, endPoint x: 1210, endPoint y: 672, distance: 1123.6
click at [87, 708] on span "Print this page" at bounding box center [108, 708] width 113 height 20
click at [1447, 702] on span "Place another order" at bounding box center [1457, 708] width 118 height 20
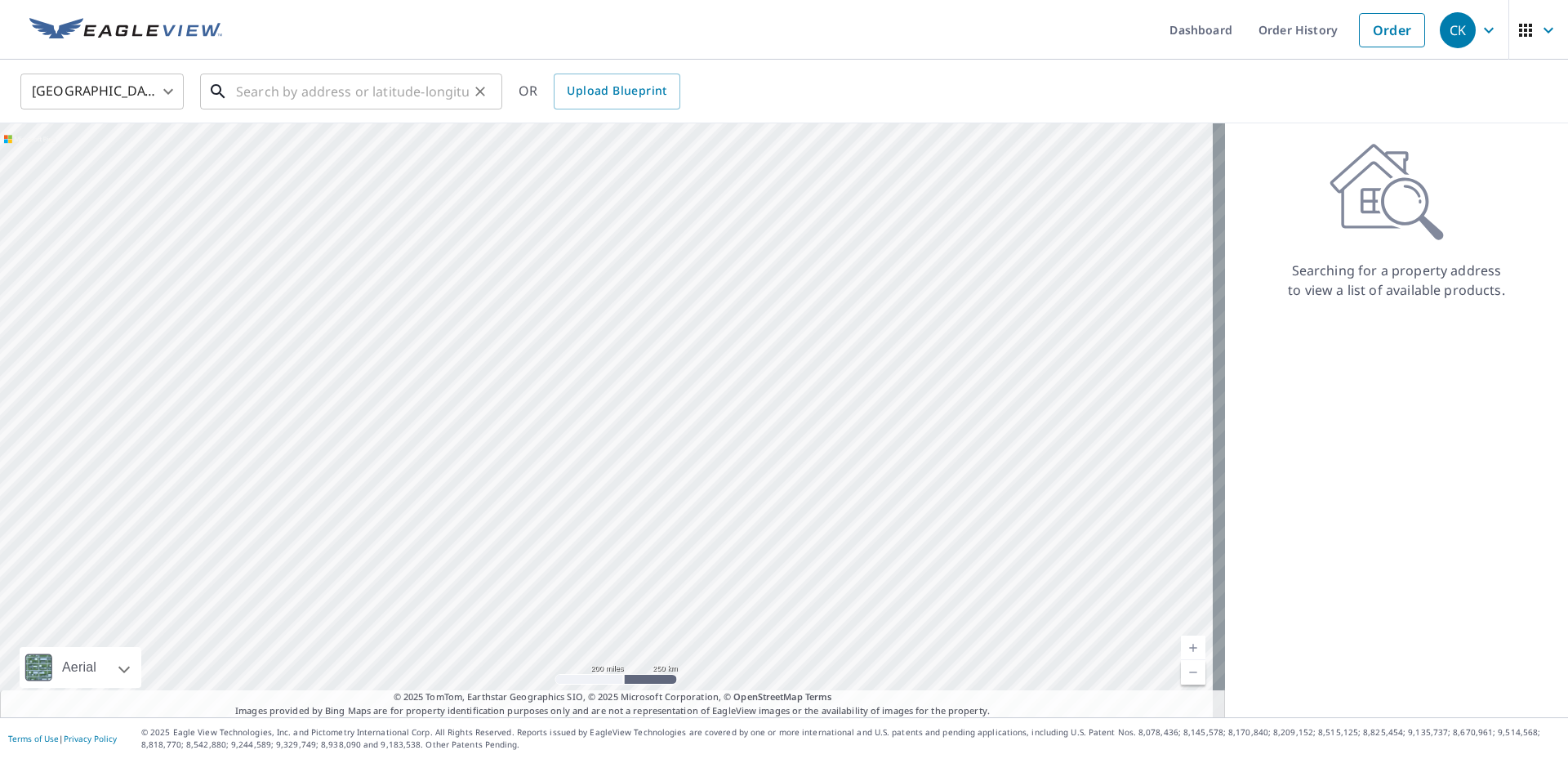
click at [325, 85] on input "text" at bounding box center [352, 91] width 233 height 46
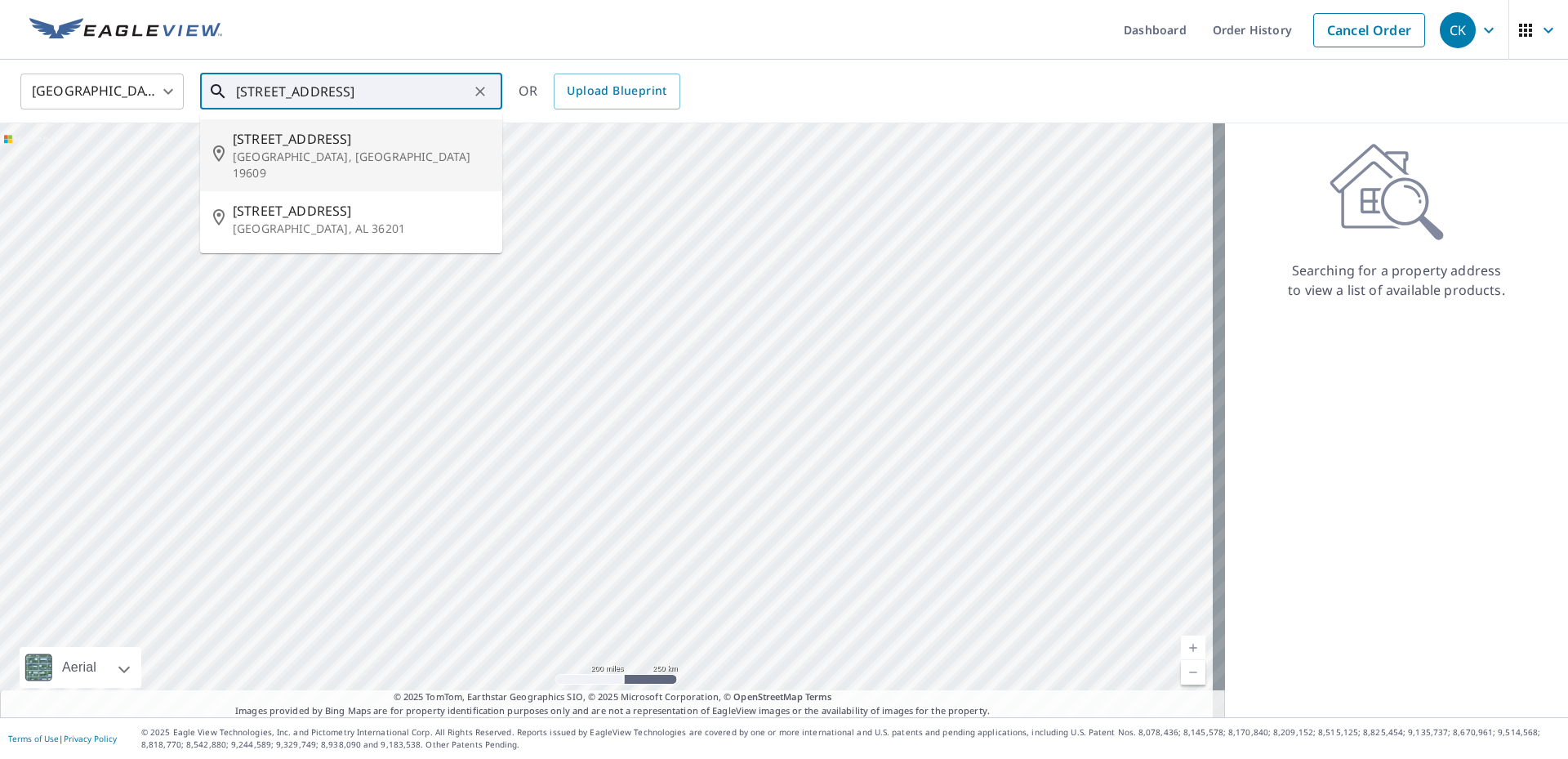
click at [292, 148] on p "[GEOGRAPHIC_DATA], [GEOGRAPHIC_DATA] 19609" at bounding box center [361, 165] width 257 height 32
type input "[STREET_ADDRESS]"
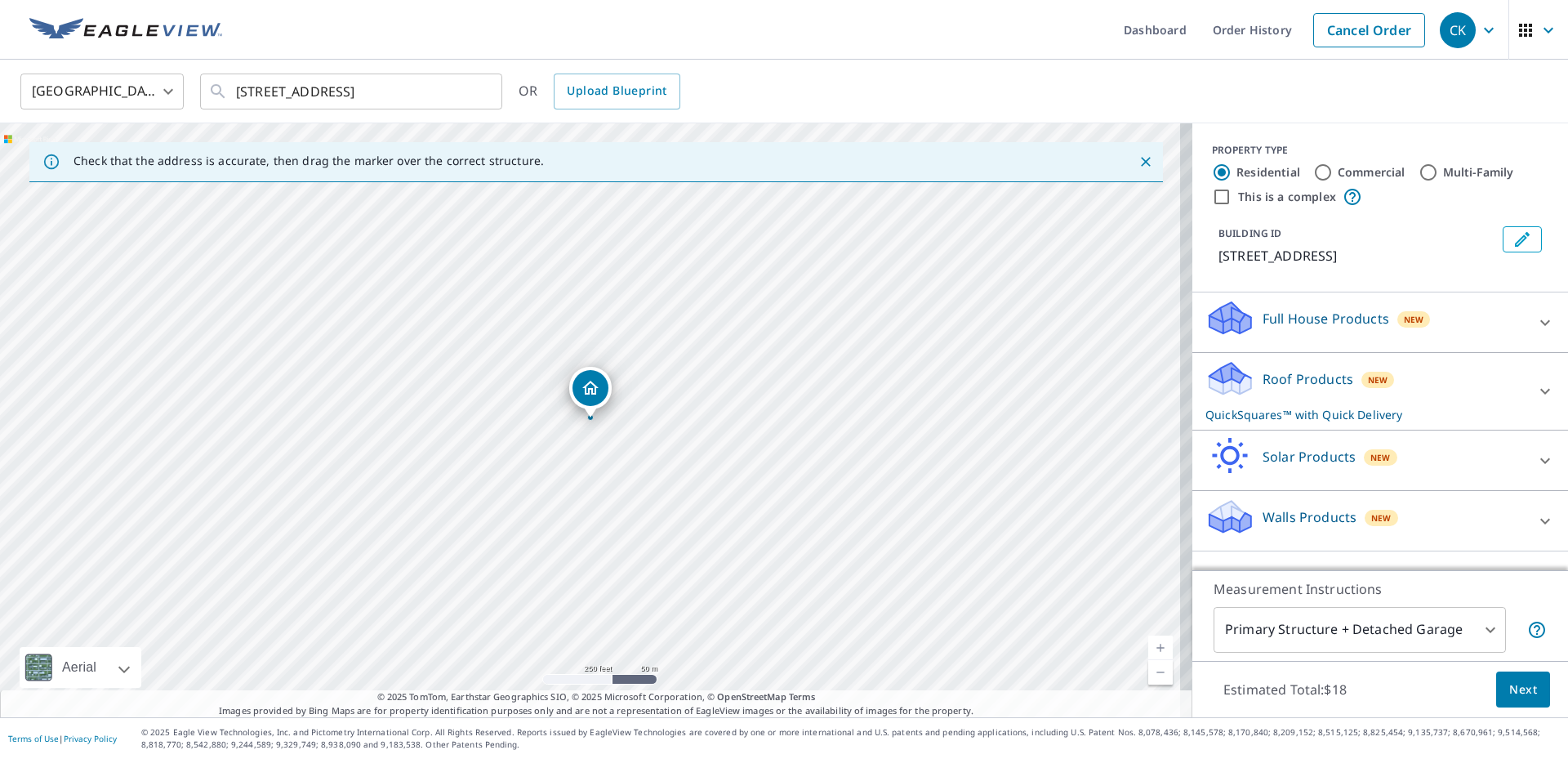
click at [1317, 409] on p "QuickSquares™ with Quick Delivery" at bounding box center [1365, 415] width 320 height 17
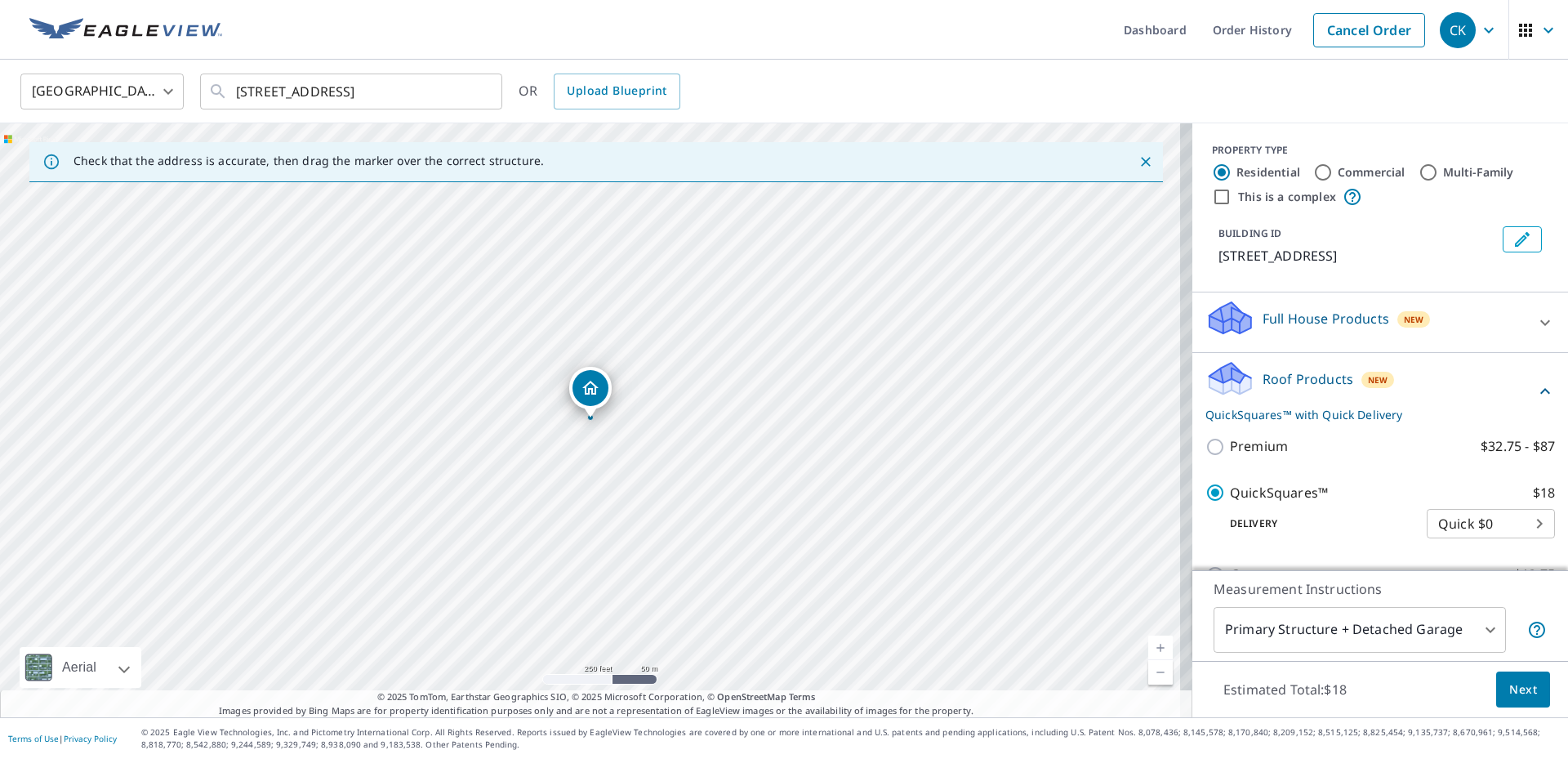
click at [1287, 502] on div "Delivery Quick $0 45 ​" at bounding box center [1381, 520] width 350 height 36
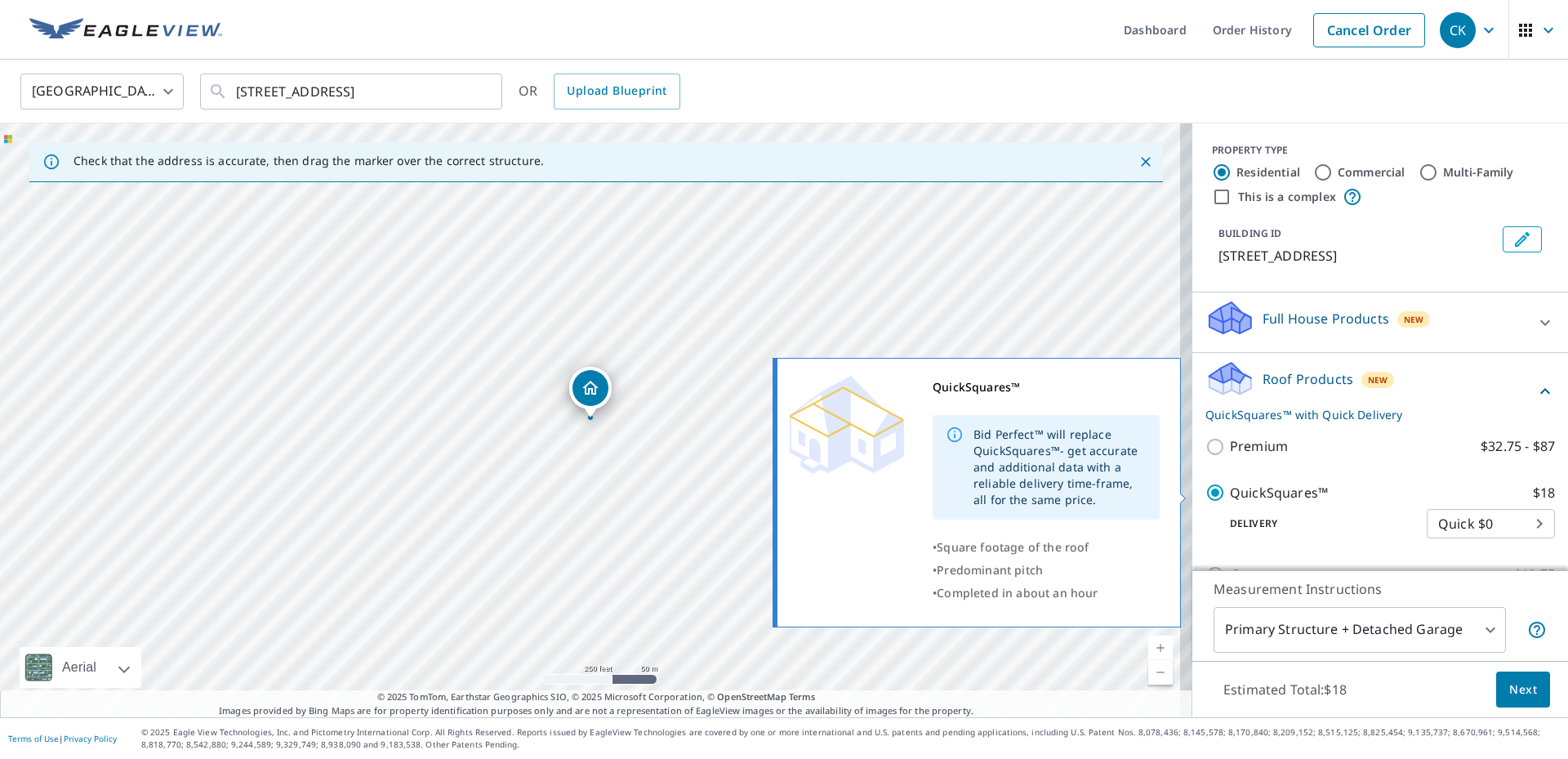
click at [1288, 495] on p "QuickSquares™" at bounding box center [1278, 493] width 98 height 20
click at [1229, 495] on input "QuickSquares™ $18" at bounding box center [1218, 493] width 25 height 20
checkbox input "false"
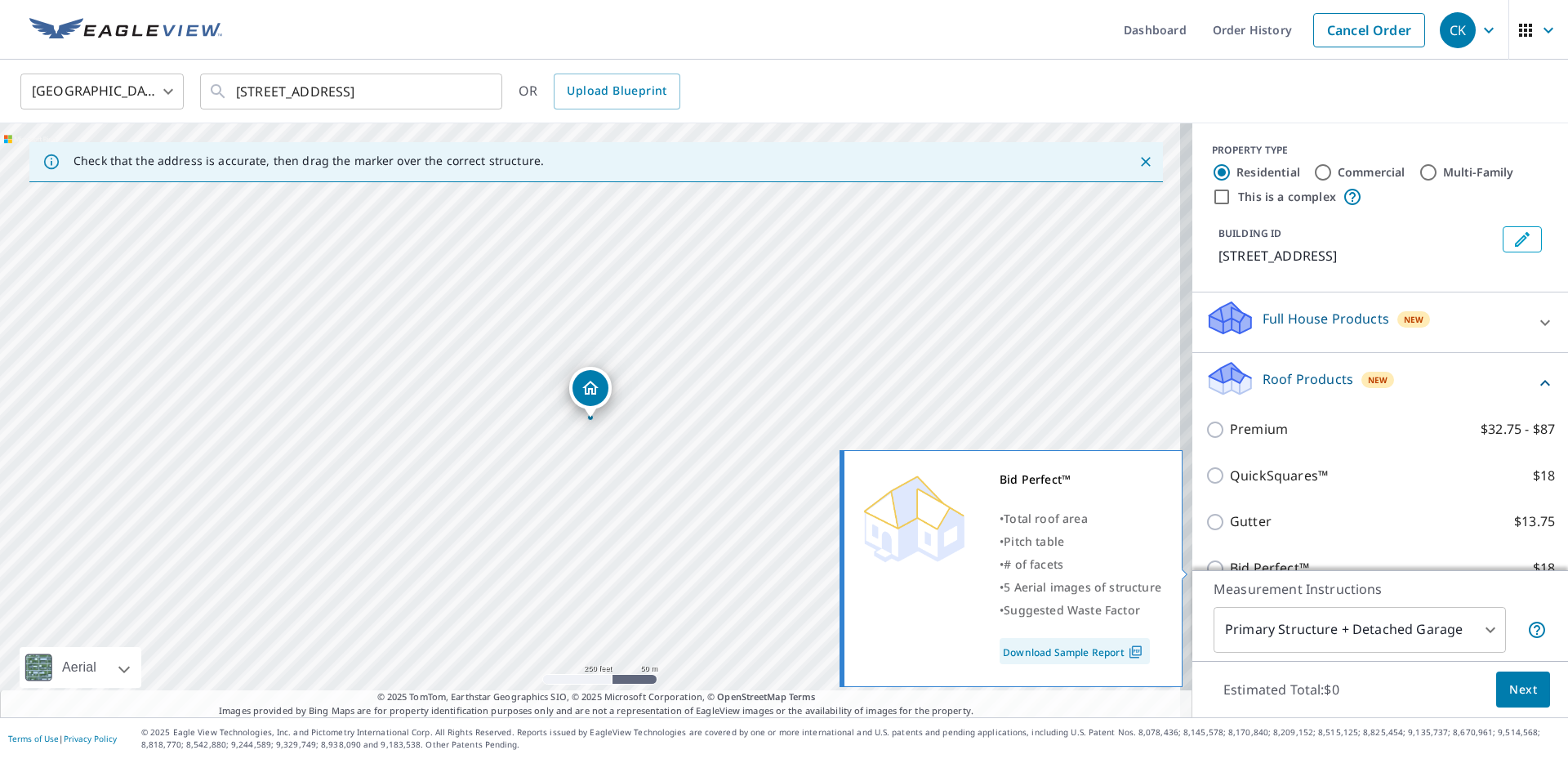
click at [1249, 564] on p "Bid Perfect™" at bounding box center [1268, 568] width 79 height 20
click at [1229, 564] on input "Bid Perfect™ $18" at bounding box center [1218, 568] width 25 height 20
checkbox input "true"
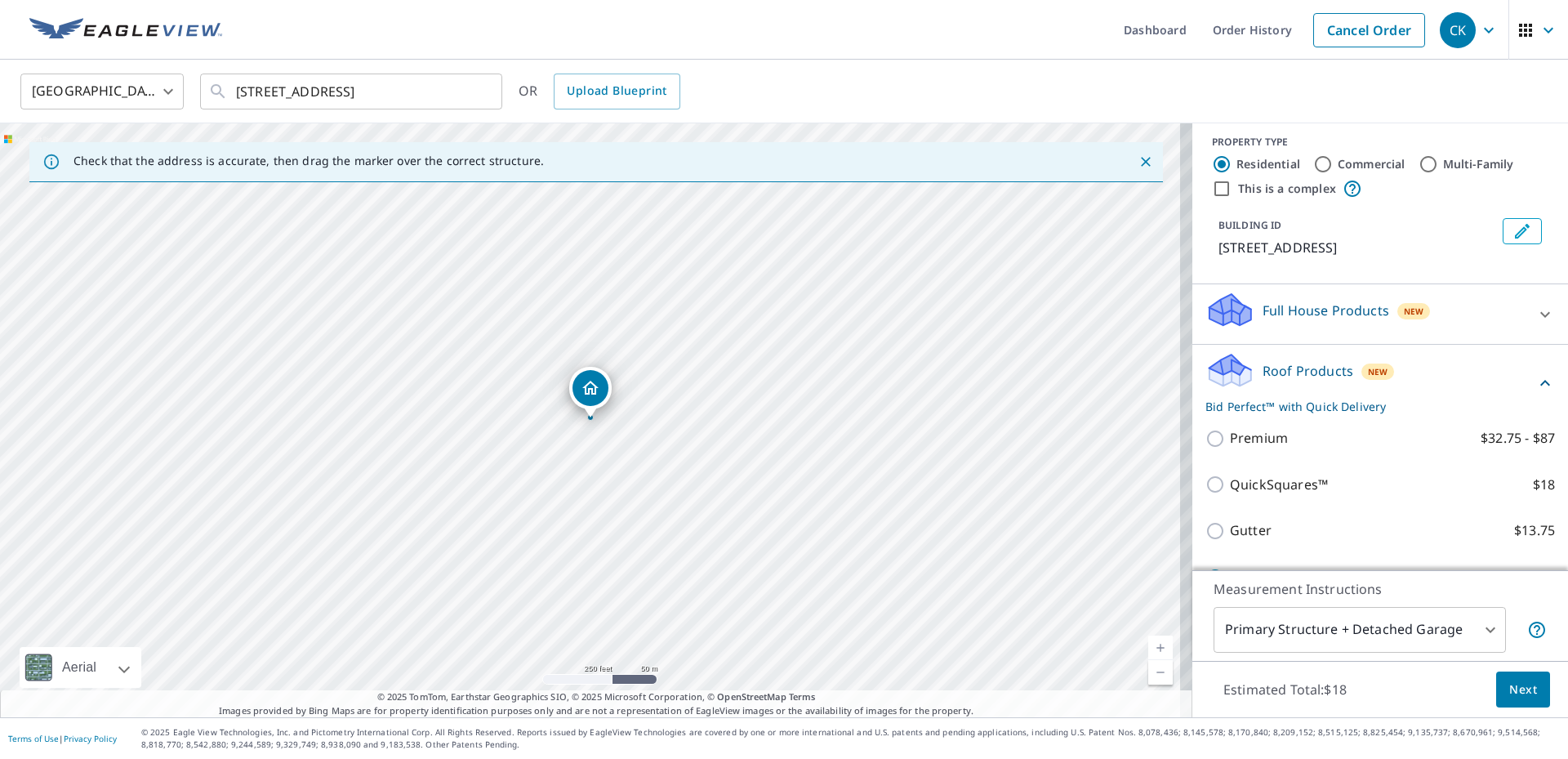
scroll to position [203, 0]
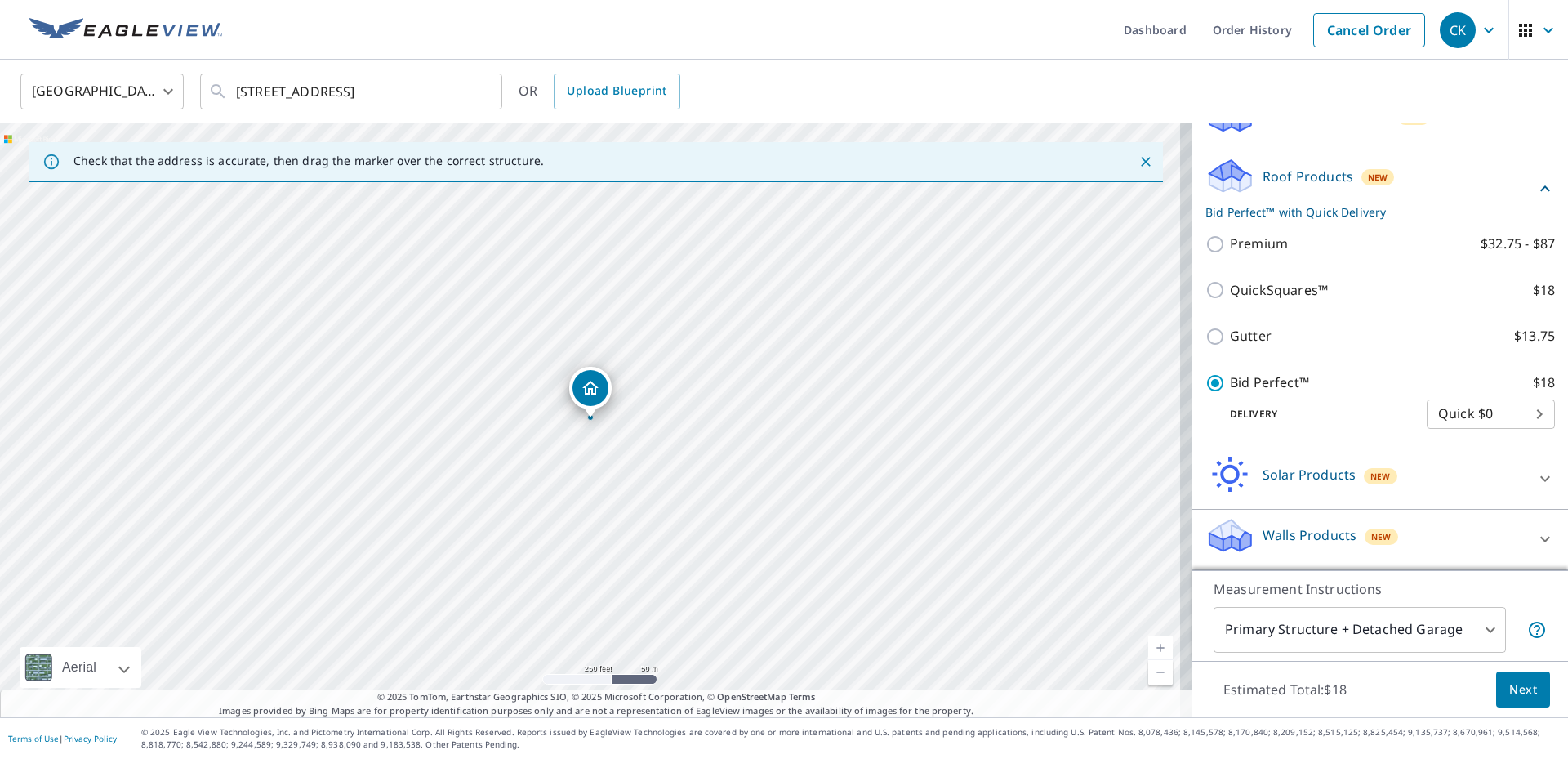
click at [1480, 631] on body "CK CK Dashboard Order History Cancel Order CK [GEOGRAPHIC_DATA] [GEOGRAPHIC_DAT…" at bounding box center [784, 380] width 1568 height 759
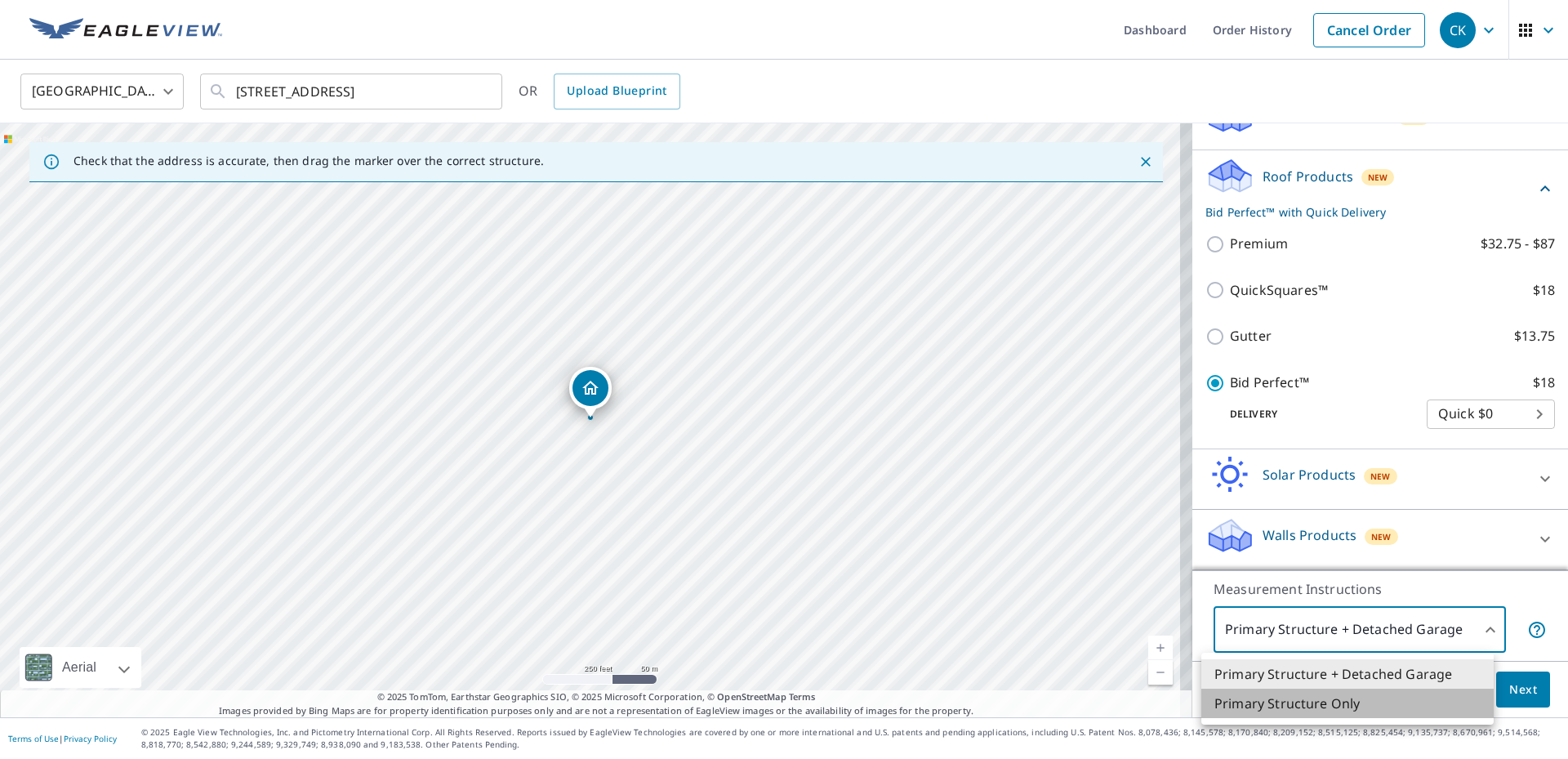
click at [1428, 698] on li "Primary Structure Only" at bounding box center [1346, 703] width 292 height 29
type input "2"
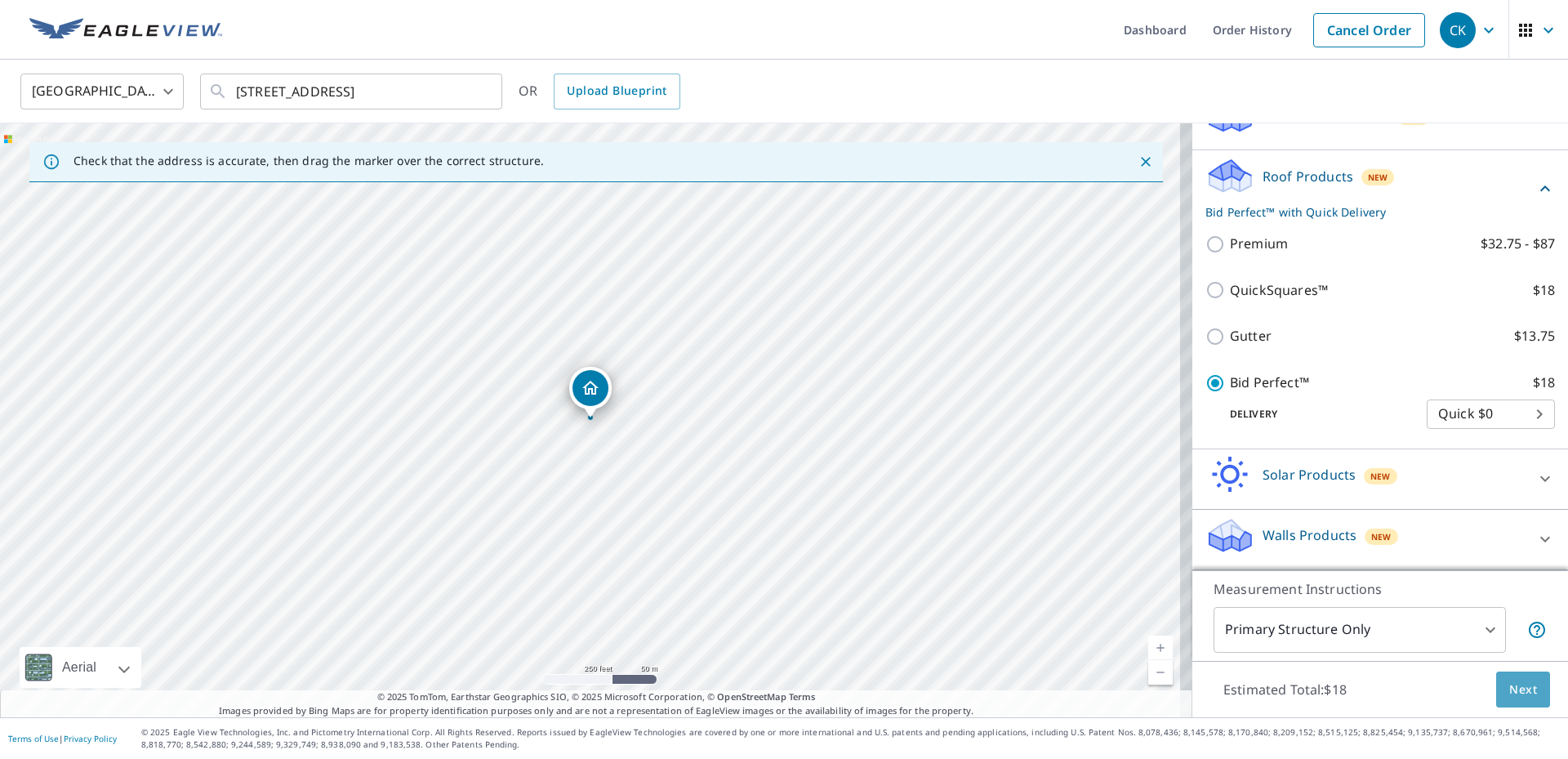
click at [1509, 684] on span "Next" at bounding box center [1522, 689] width 28 height 20
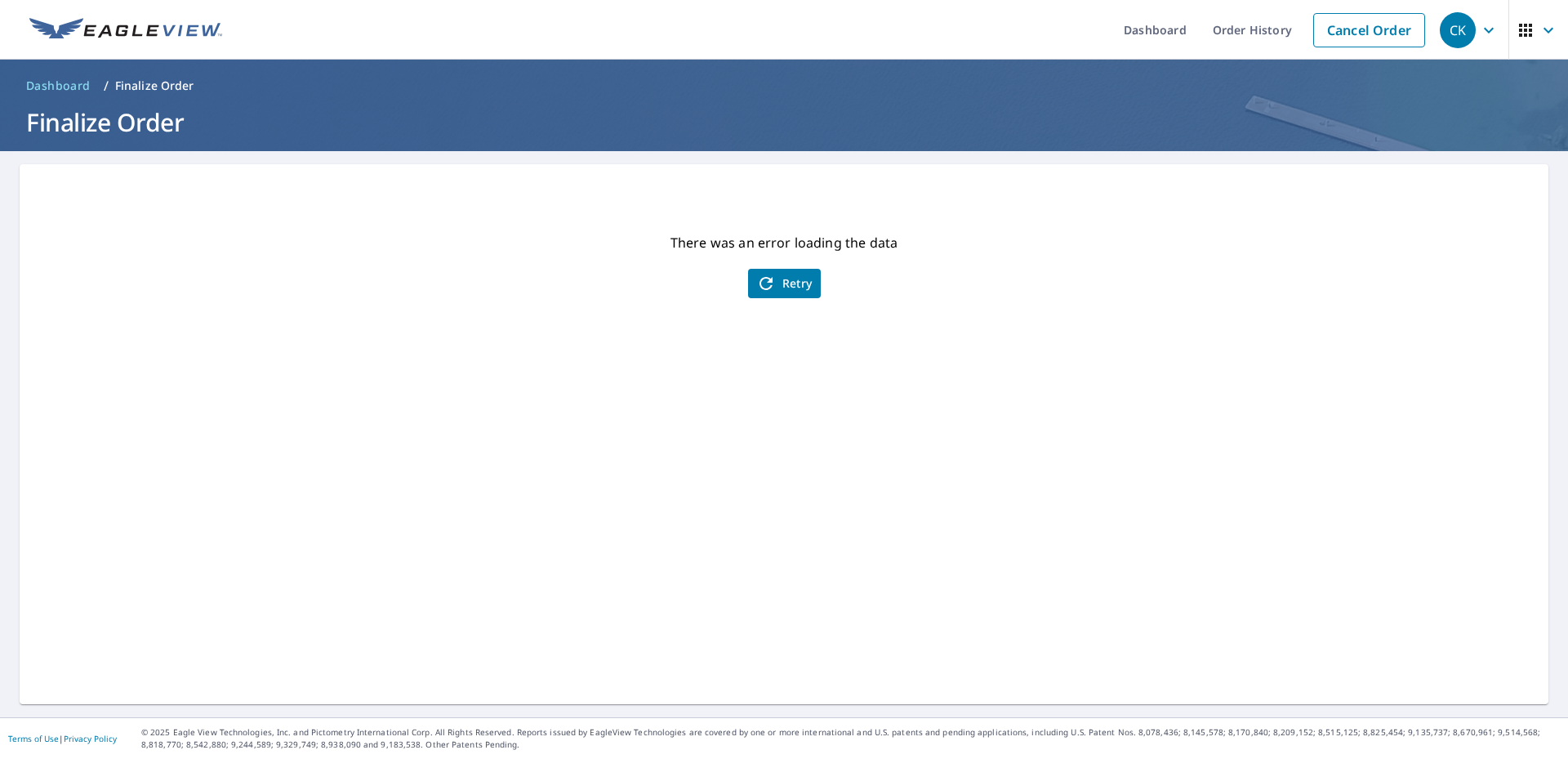
click at [784, 280] on span "Retry" at bounding box center [784, 283] width 56 height 20
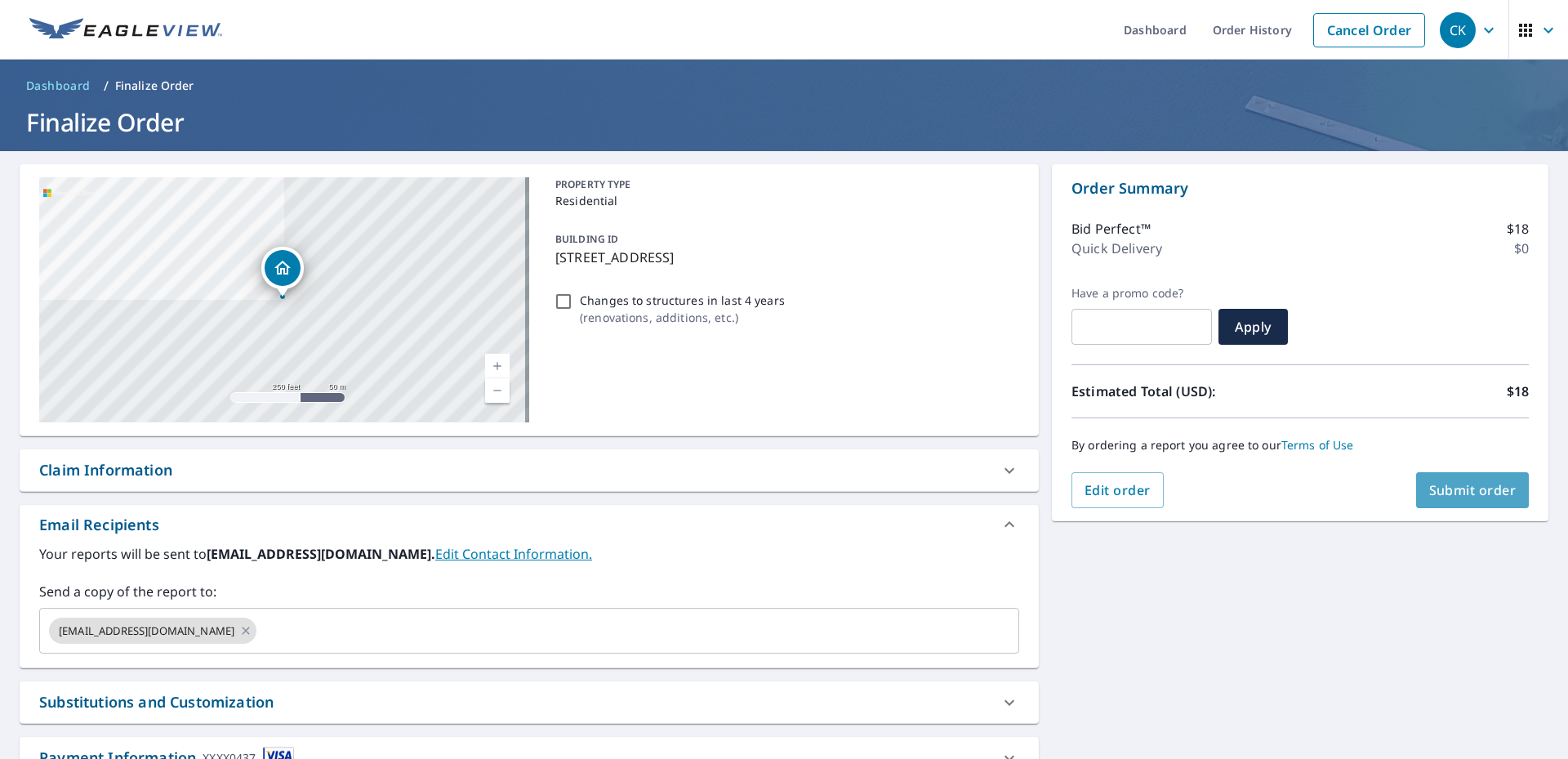
click at [1445, 489] on span "Submit order" at bounding box center [1473, 490] width 87 height 18
checkbox input "true"
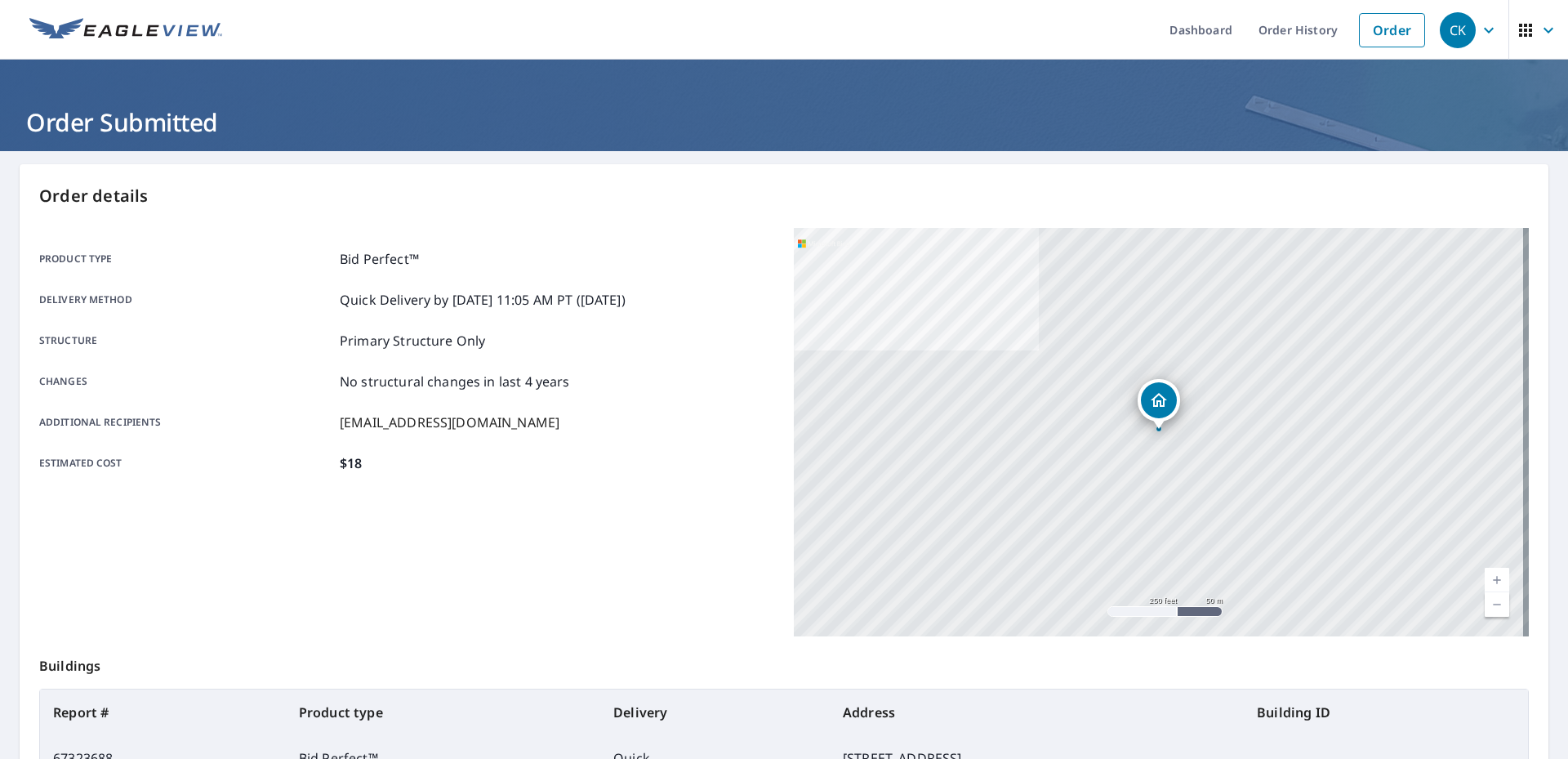
scroll to position [203, 0]
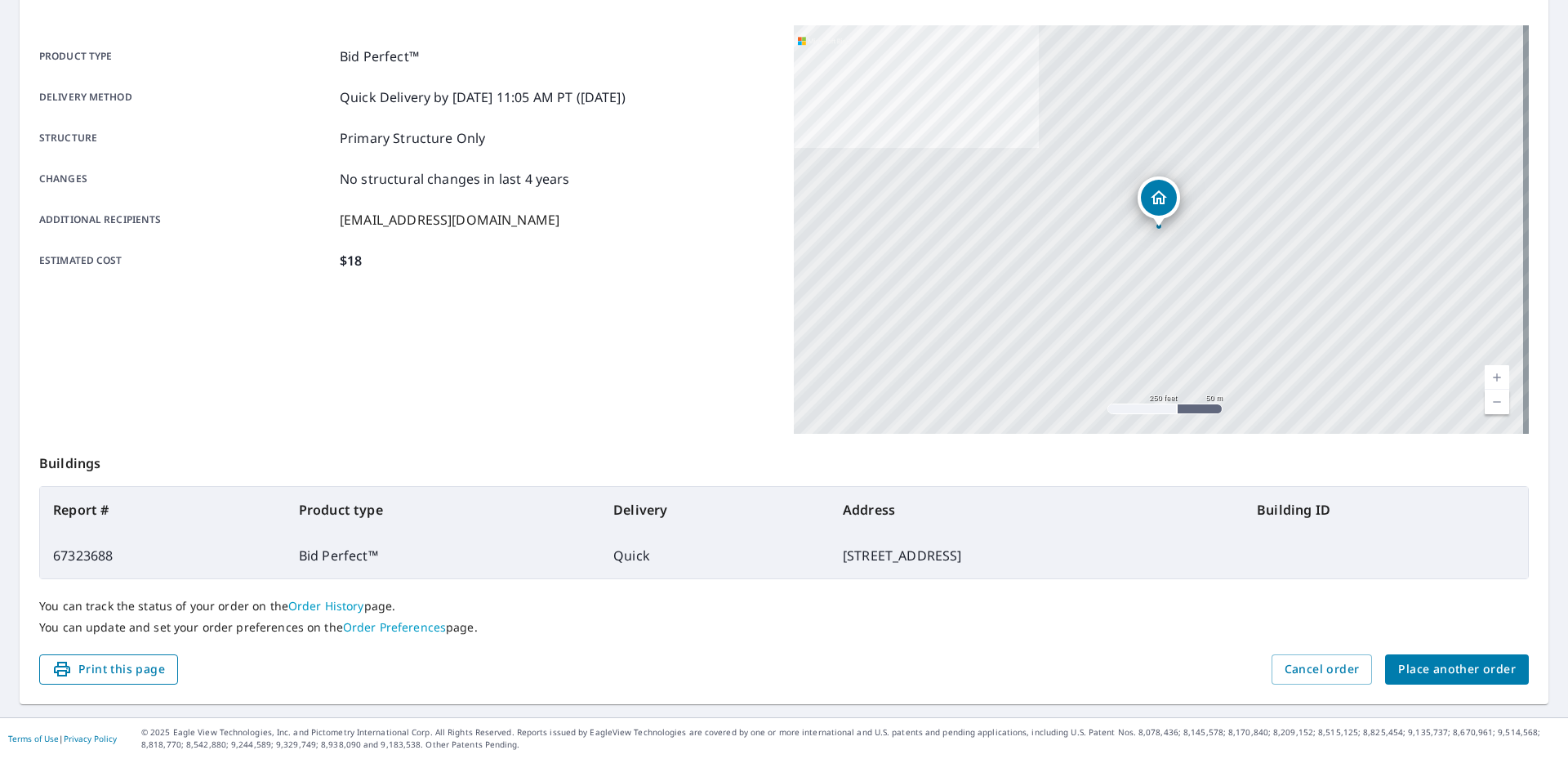
click at [119, 663] on span "Print this page" at bounding box center [108, 669] width 113 height 20
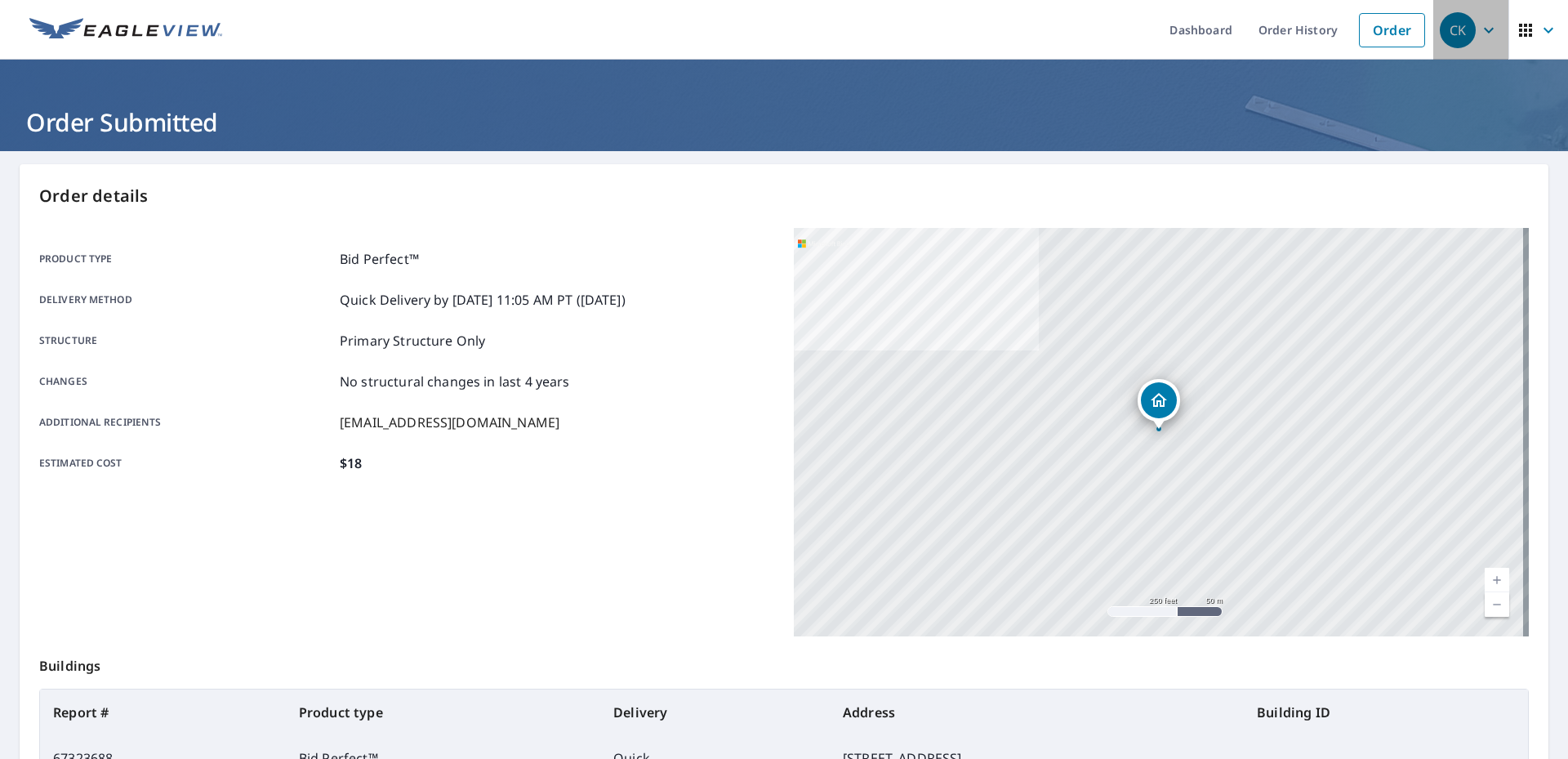
click at [1483, 30] on icon "button" at bounding box center [1488, 29] width 10 height 6
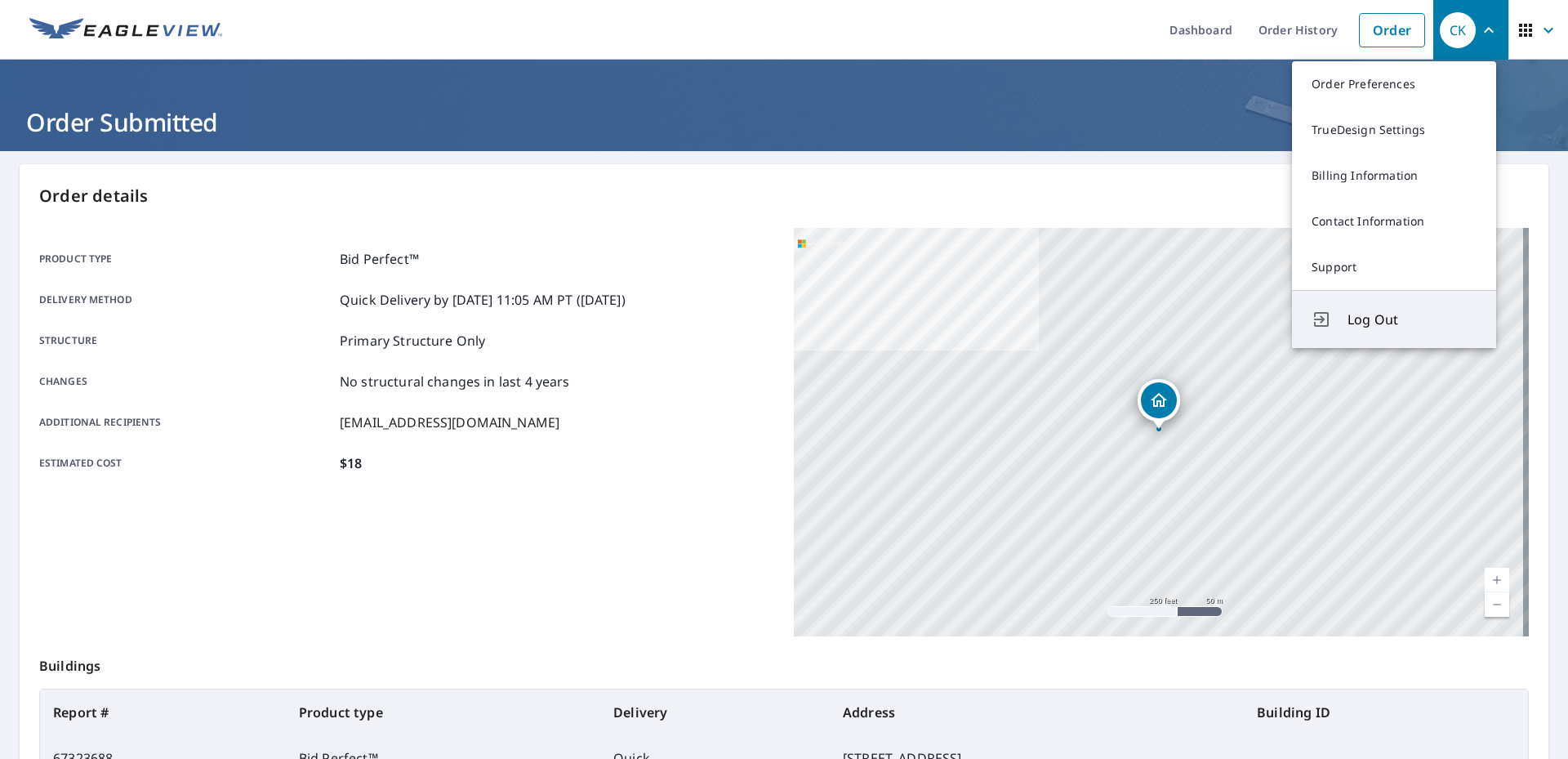
click at [1373, 327] on span "Log Out" at bounding box center [1412, 319] width 129 height 20
